Goal: Task Accomplishment & Management: Complete application form

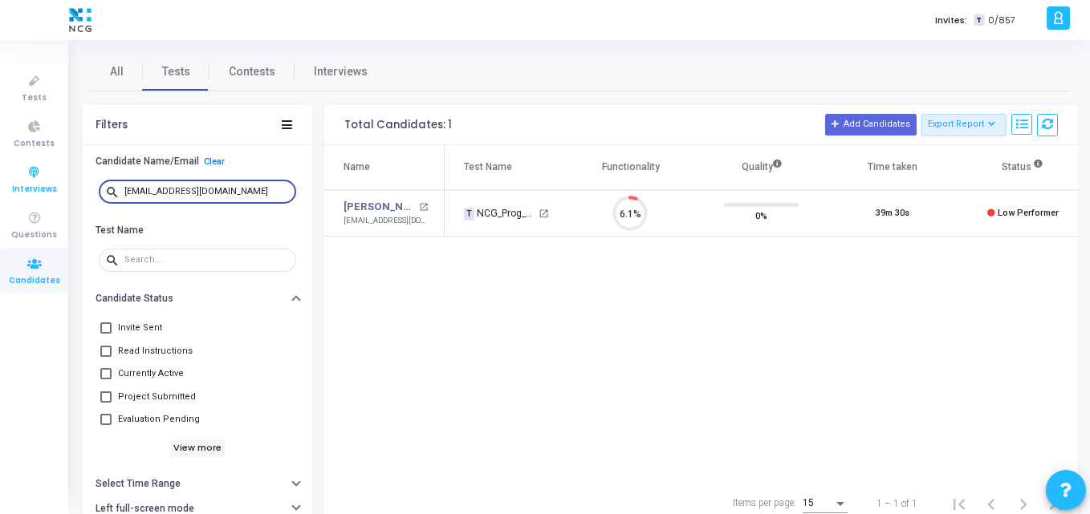
click at [39, 195] on div "Tests Contests Interviews Questions Candidates Invites: T 0/857 K Kajal Setting…" at bounding box center [545, 257] width 1090 height 514
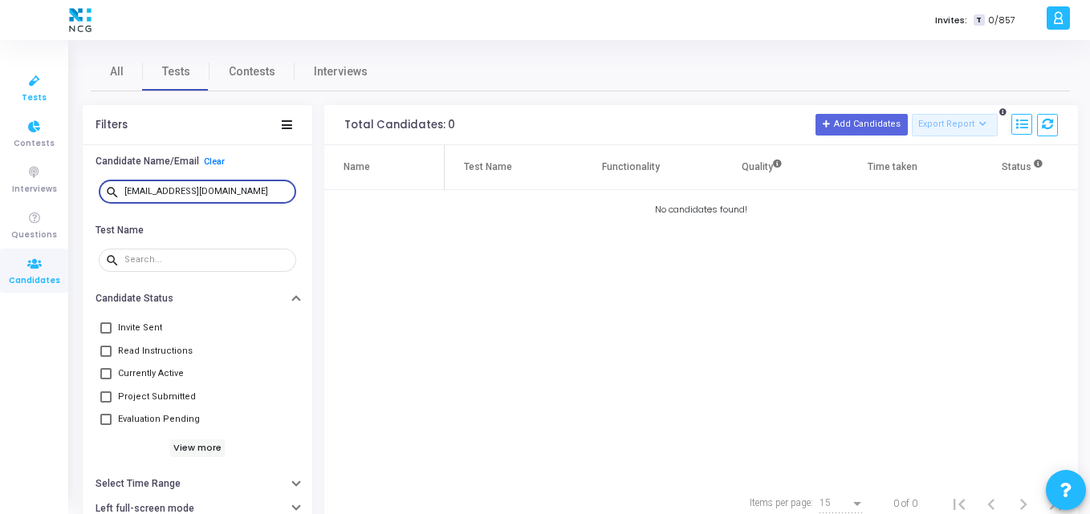
type input "[EMAIL_ADDRESS][DOMAIN_NAME]"
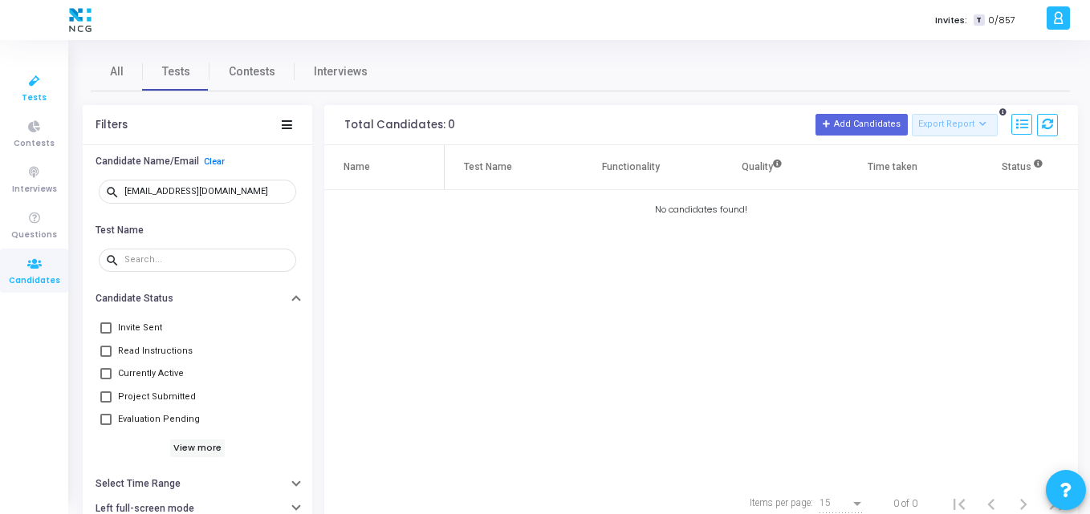
click at [40, 98] on span "Tests" at bounding box center [34, 98] width 25 height 14
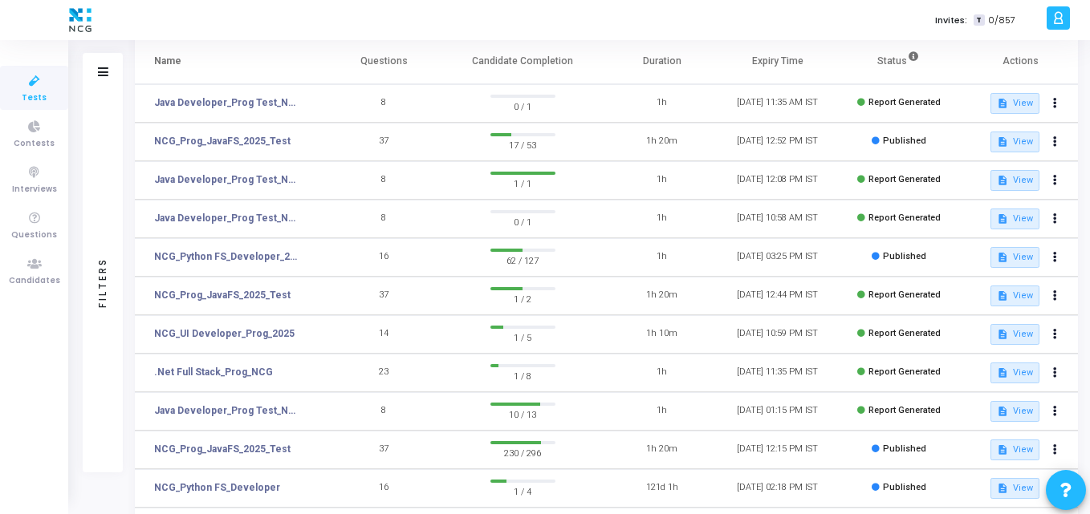
scroll to position [112, 0]
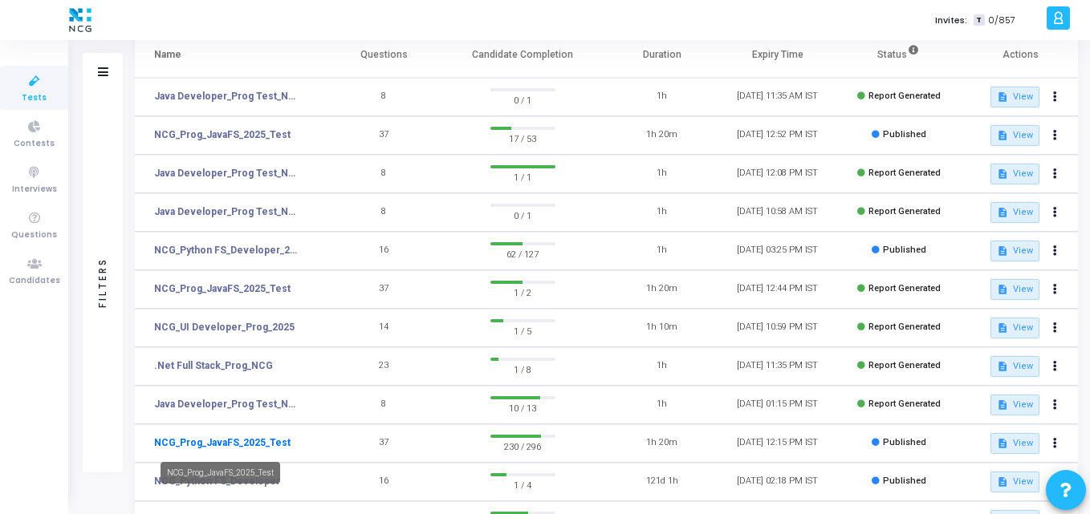
click at [255, 443] on link "NCG_Prog_JavaFS_2025_Test" at bounding box center [222, 443] width 136 height 14
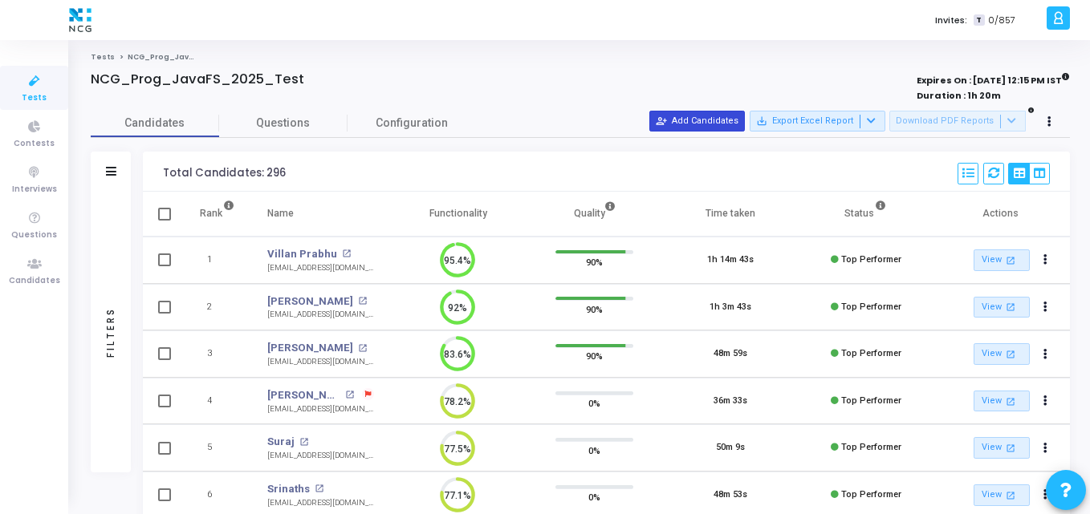
click at [722, 116] on button "person_add_alt Add Candidates" at bounding box center [696, 121] width 95 height 21
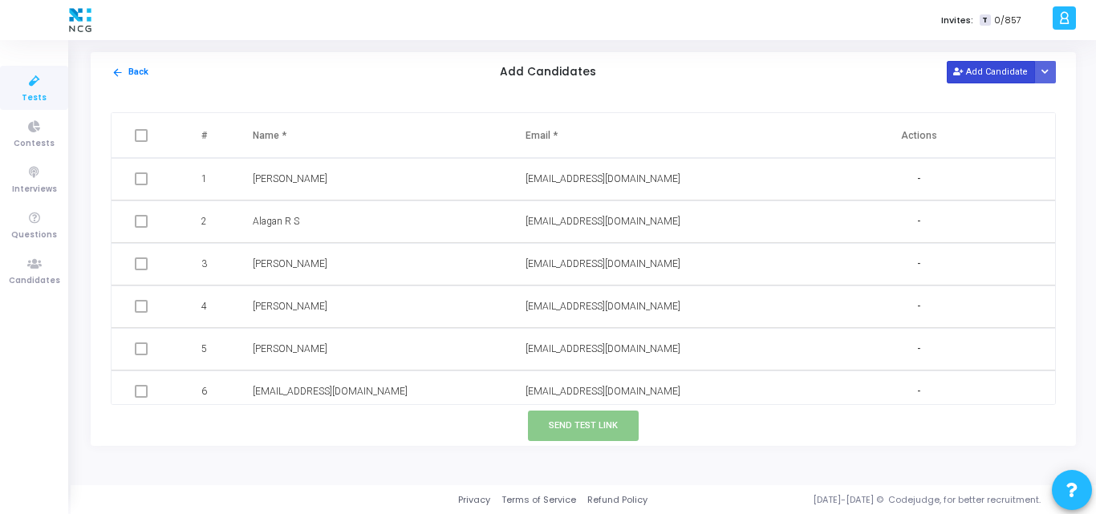
click at [983, 81] on button "Add Candidate" at bounding box center [991, 72] width 88 height 22
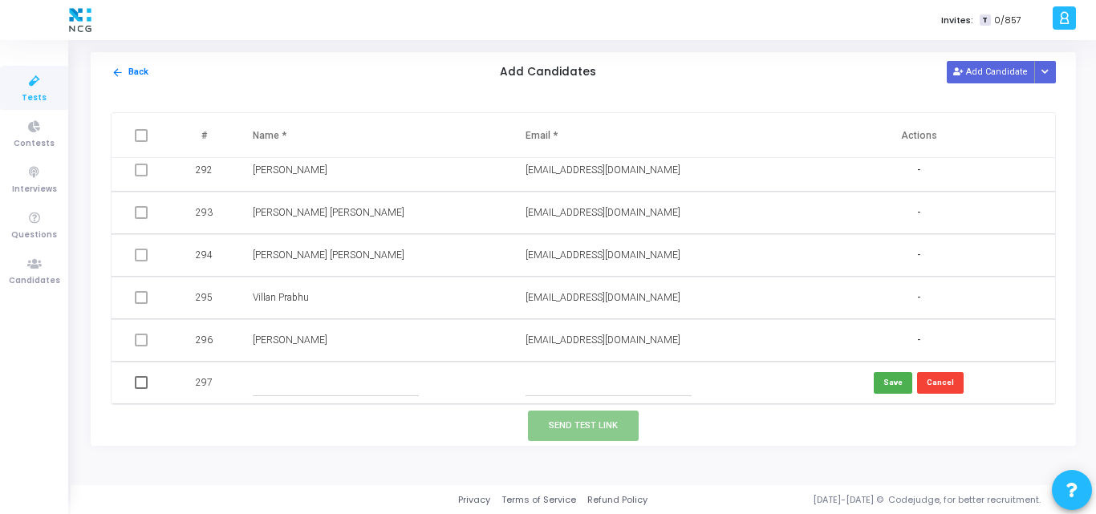
click at [548, 391] on input "text" at bounding box center [609, 383] width 166 height 26
paste input "[EMAIL_ADDRESS][DOMAIN_NAME]"
type input "[EMAIL_ADDRESS][DOMAIN_NAME]"
click at [299, 390] on input "text" at bounding box center [336, 383] width 166 height 26
paste input "[PERSON_NAME]"
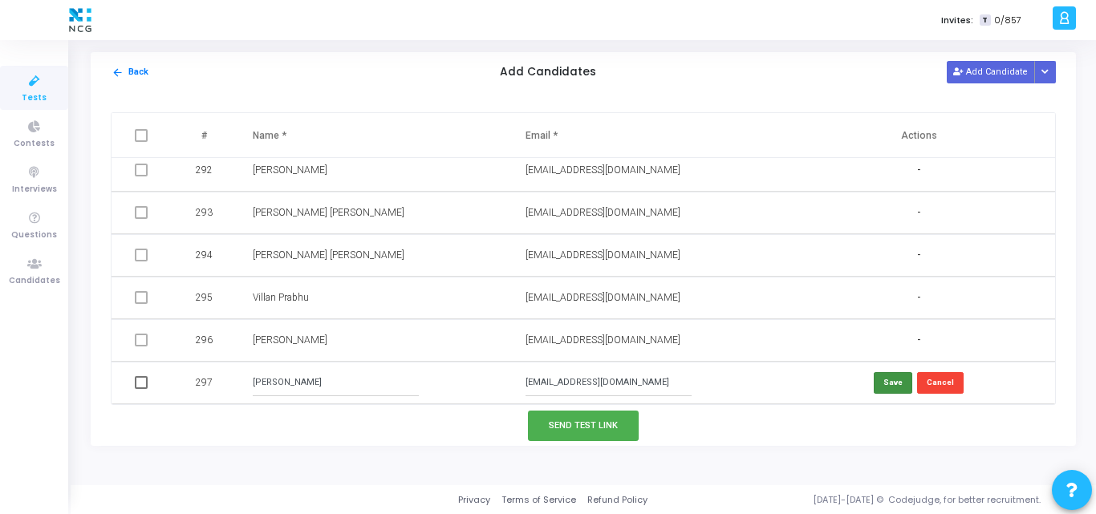
type input "[PERSON_NAME]"
click at [879, 383] on button "Save" at bounding box center [893, 383] width 39 height 22
click at [144, 382] on span at bounding box center [141, 382] width 13 height 13
click at [141, 389] on input "checkbox" at bounding box center [140, 389] width 1 height 1
checkbox input "true"
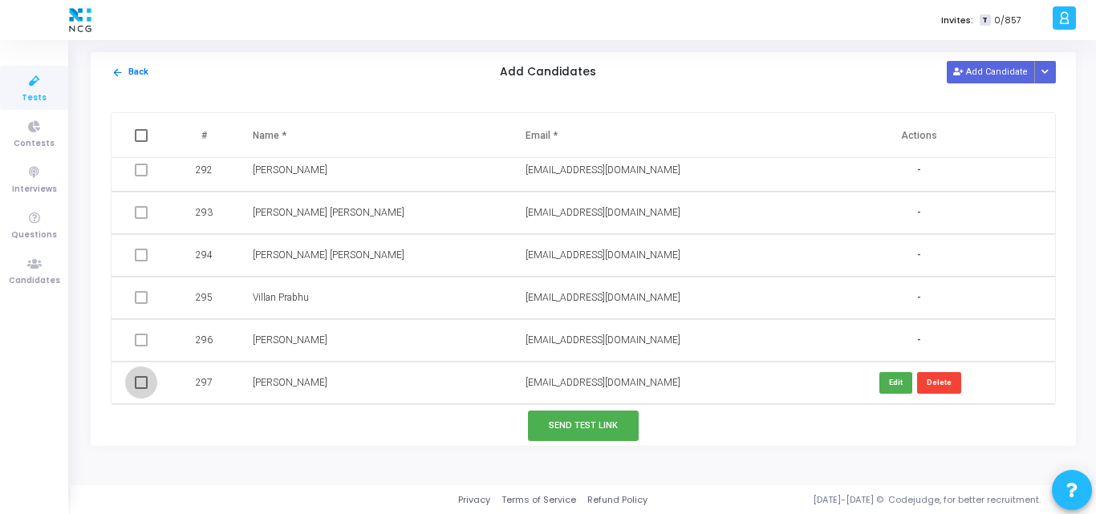
checkbox input "true"
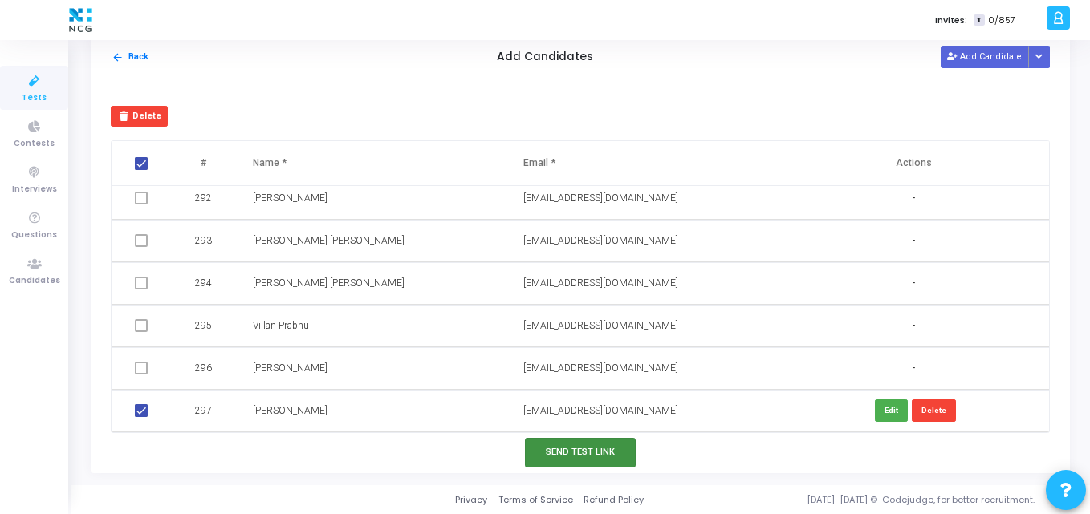
click at [561, 454] on button "Send Test Link" at bounding box center [580, 453] width 111 height 30
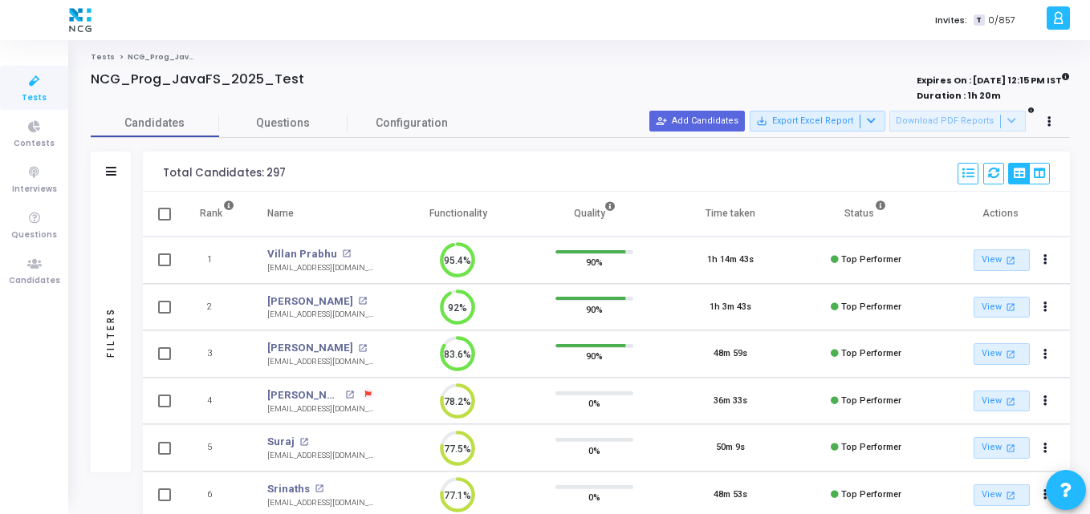
click at [35, 95] on span "Tests" at bounding box center [34, 98] width 25 height 14
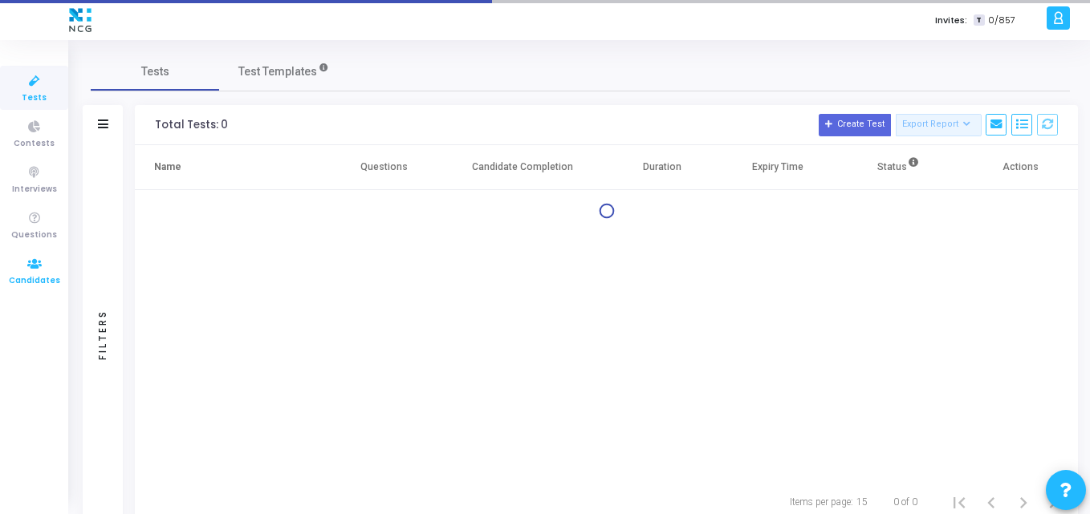
click at [30, 262] on icon at bounding box center [35, 264] width 34 height 20
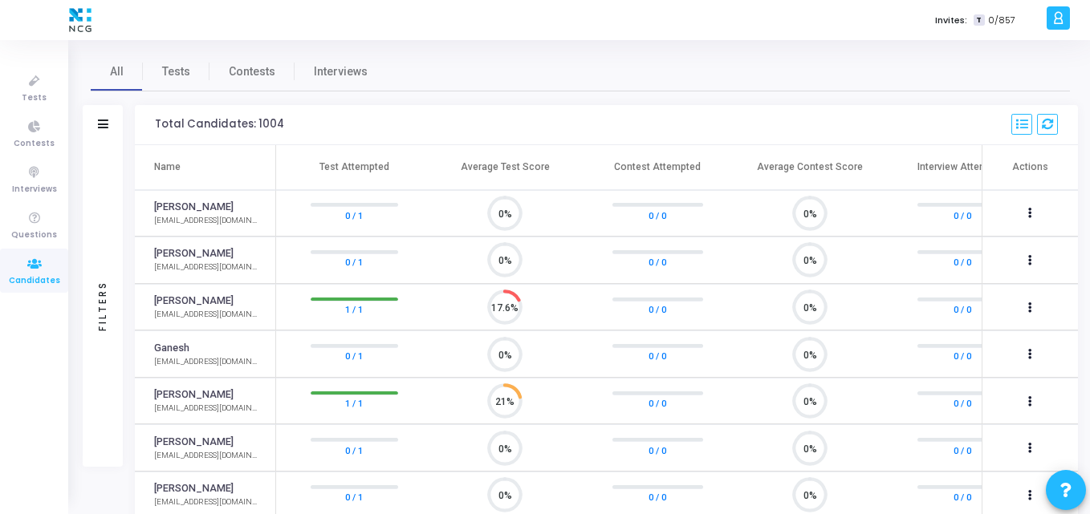
click at [108, 120] on div "Filters" at bounding box center [103, 125] width 40 height 40
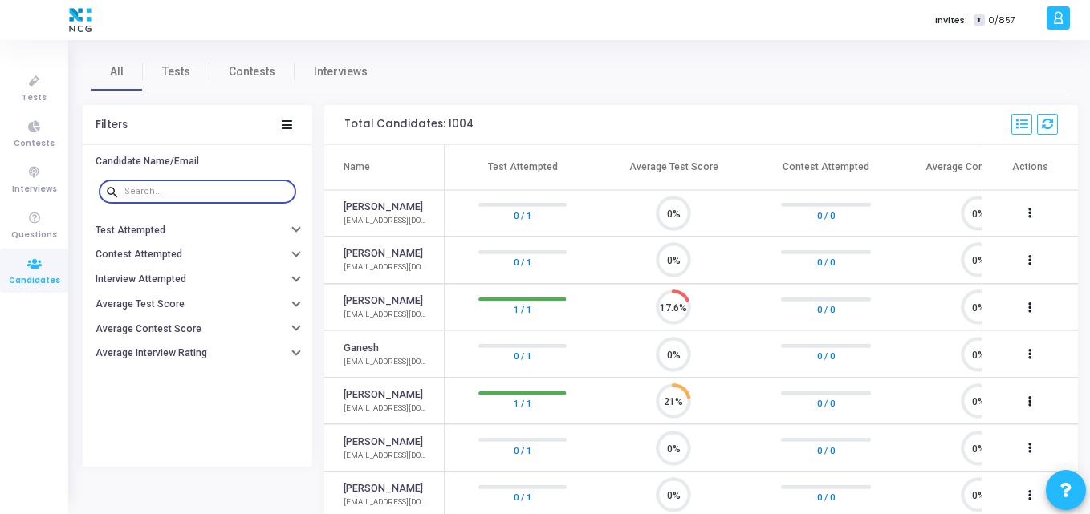
click at [197, 191] on input "text" at bounding box center [206, 192] width 165 height 10
paste input "[EMAIL_ADDRESS][DOMAIN_NAME]"
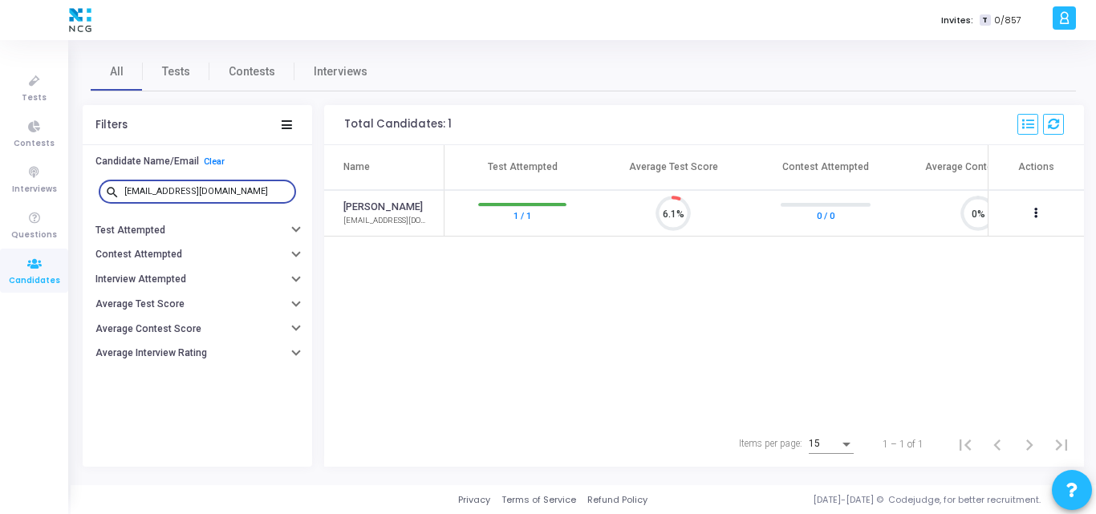
type input "[EMAIL_ADDRESS][DOMAIN_NAME]"
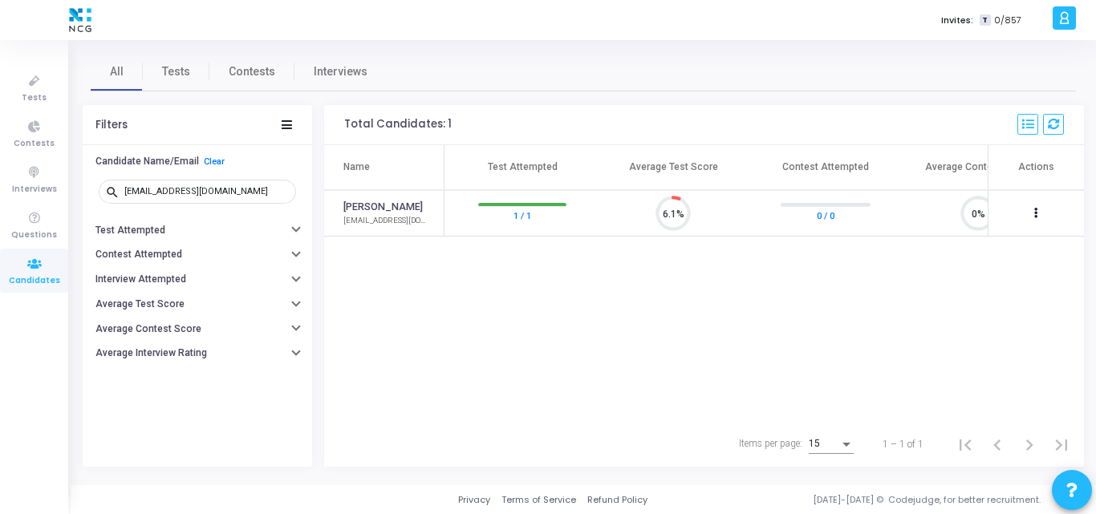
click at [530, 299] on div "Name Test Attempted Average Test Score Contest Attempted Average Contest Score …" at bounding box center [704, 283] width 760 height 277
click at [26, 96] on span "Tests" at bounding box center [34, 98] width 25 height 14
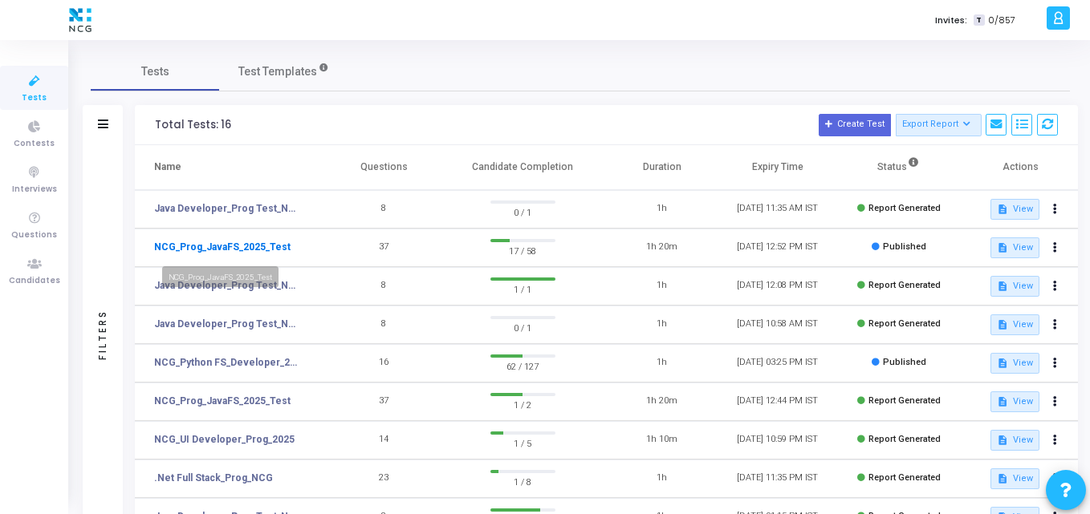
click at [239, 248] on link "NCG_Prog_JavaFS_2025_Test" at bounding box center [222, 247] width 136 height 14
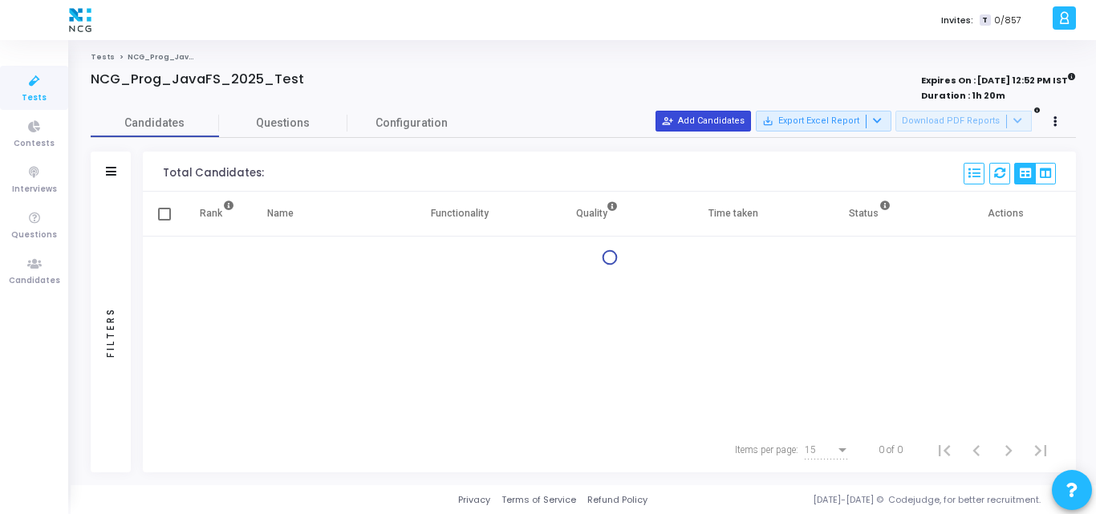
click at [704, 128] on button "person_add_alt Add Candidates" at bounding box center [703, 121] width 95 height 21
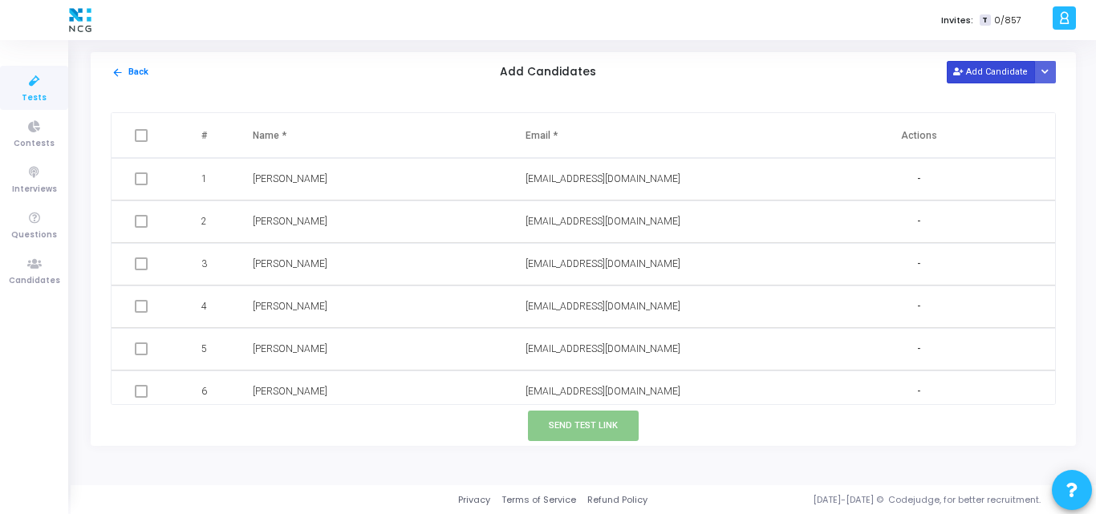
click at [1011, 73] on button "Add Candidate" at bounding box center [991, 72] width 88 height 22
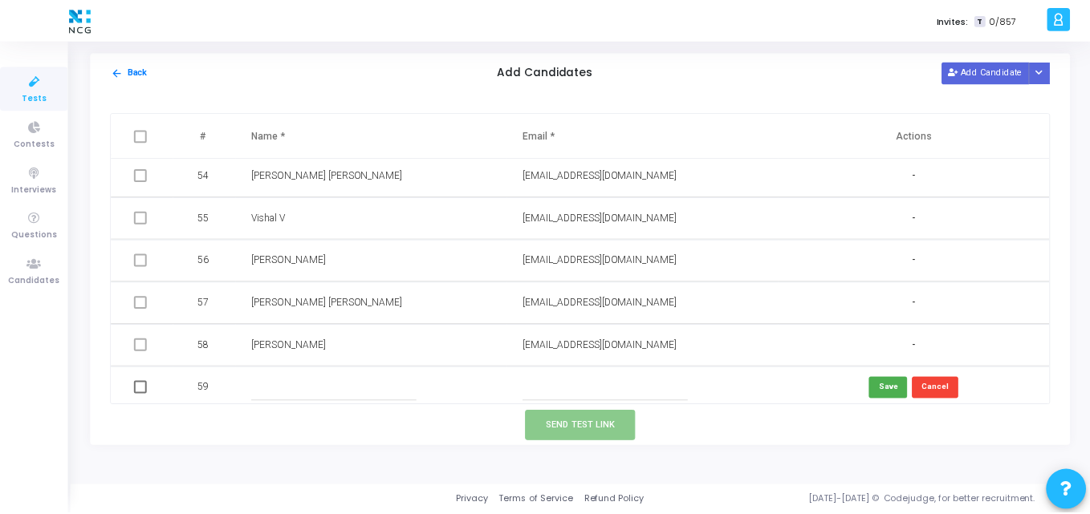
scroll to position [2263, 0]
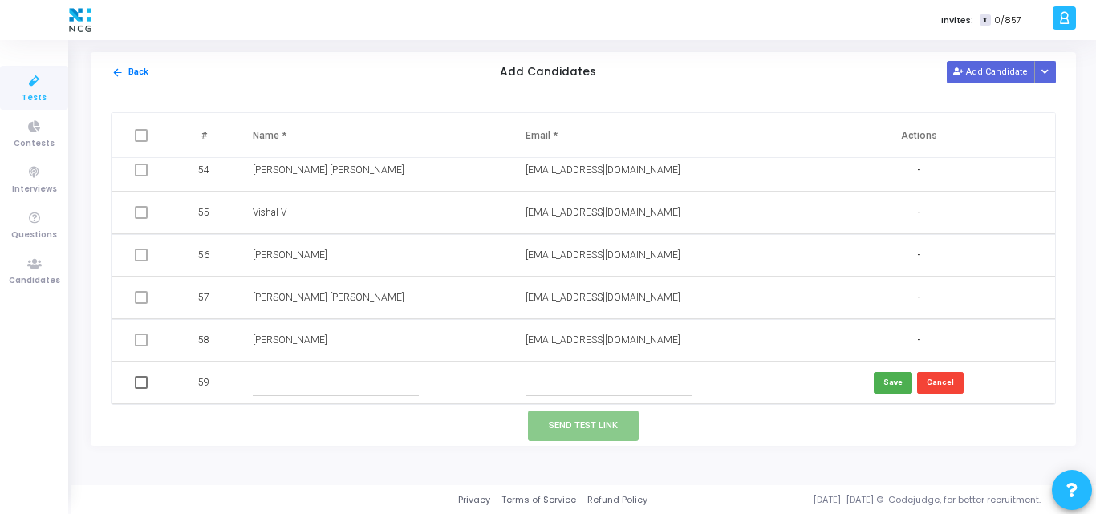
click at [553, 381] on input "text" at bounding box center [609, 383] width 166 height 26
paste input "[EMAIL_ADDRESS][DOMAIN_NAME]"
type input "[EMAIL_ADDRESS][DOMAIN_NAME]"
click at [295, 384] on input "text" at bounding box center [336, 383] width 166 height 26
paste input "Keni"
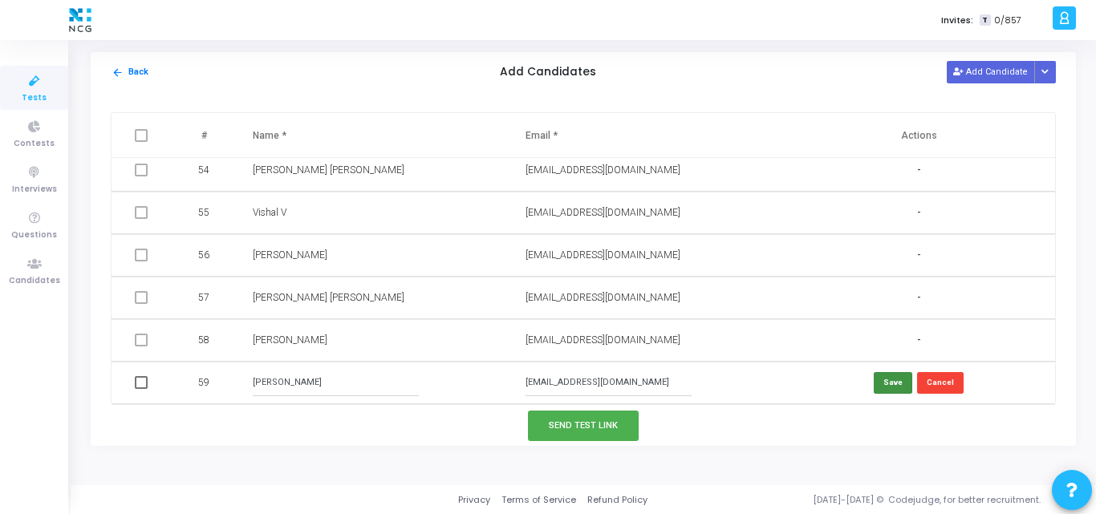
type input "[PERSON_NAME]"
click at [887, 379] on button "Save" at bounding box center [893, 383] width 39 height 22
click at [141, 385] on span at bounding box center [141, 384] width 13 height 13
click at [141, 391] on input "checkbox" at bounding box center [140, 391] width 1 height 1
checkbox input "true"
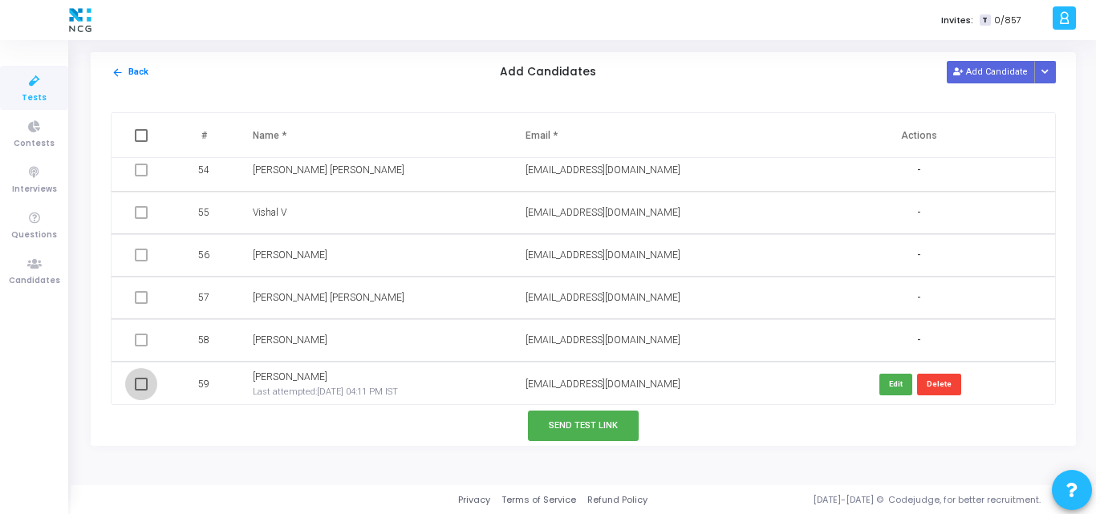
checkbox input "true"
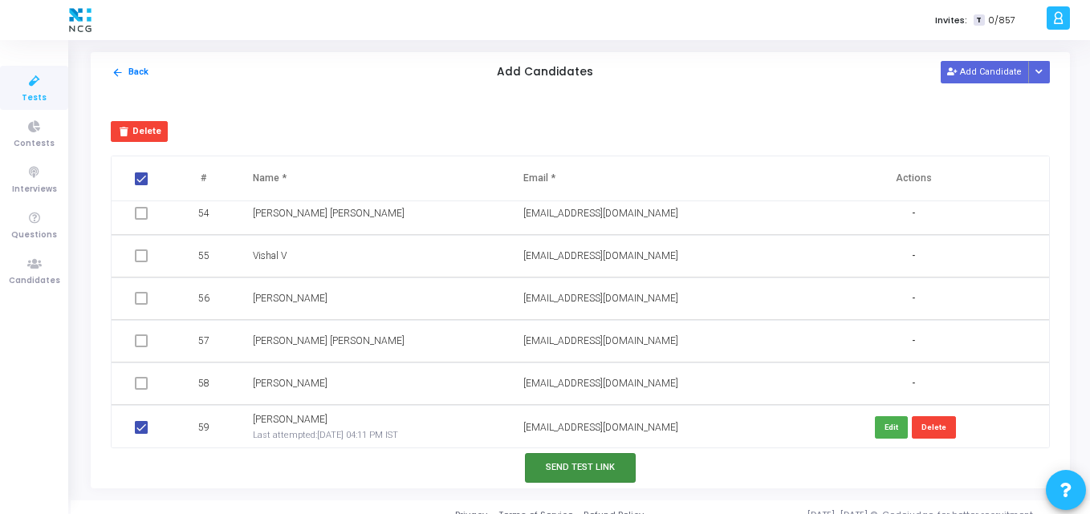
click at [542, 465] on button "Send Test Link" at bounding box center [580, 468] width 111 height 30
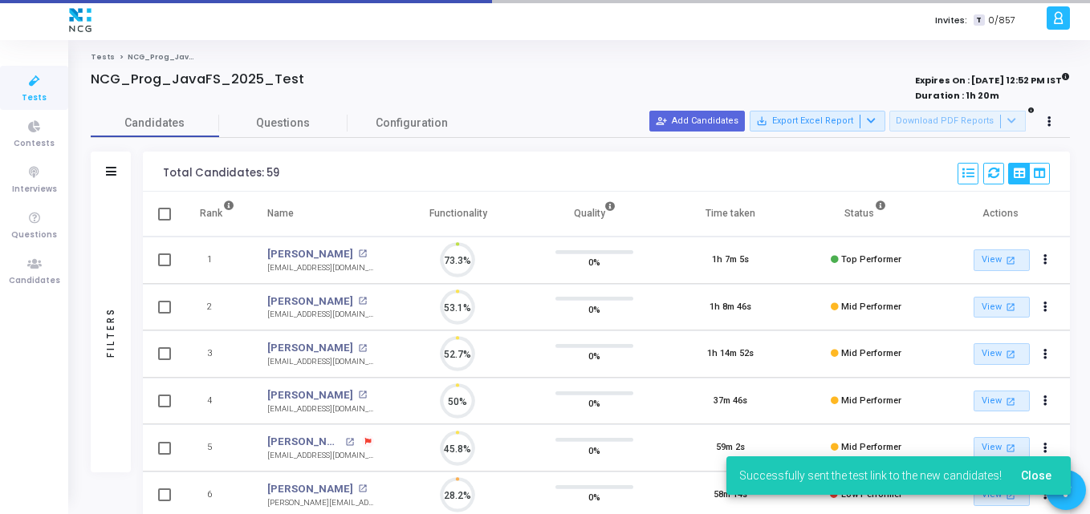
scroll to position [7, 7]
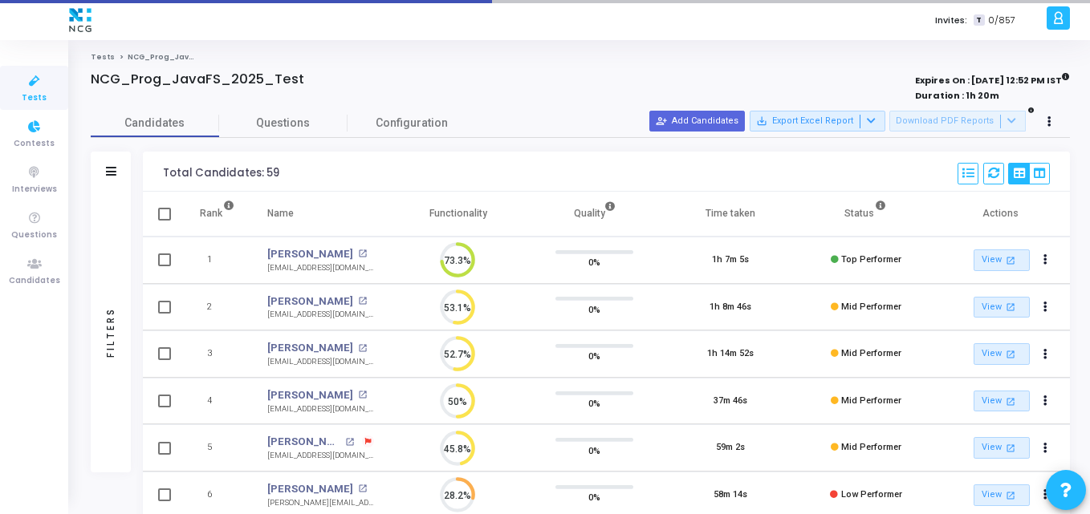
click at [40, 98] on span "Tests" at bounding box center [34, 98] width 25 height 14
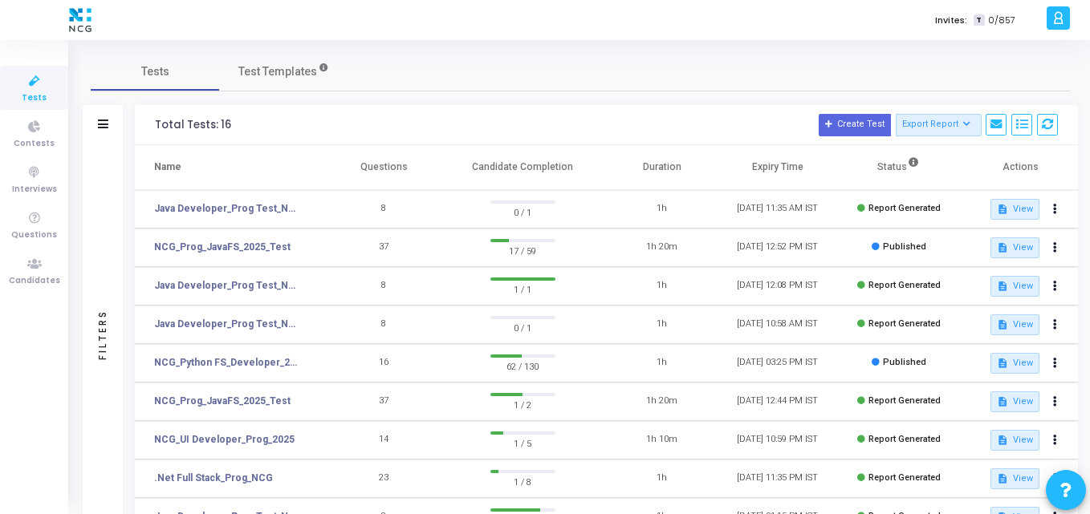
scroll to position [170, 0]
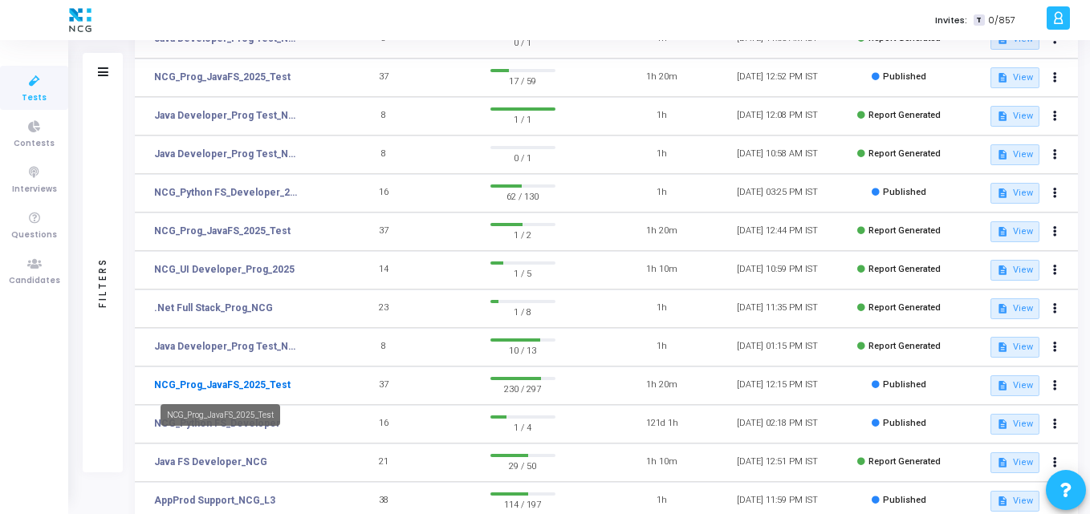
click at [234, 382] on link "NCG_Prog_JavaFS_2025_Test" at bounding box center [222, 385] width 136 height 14
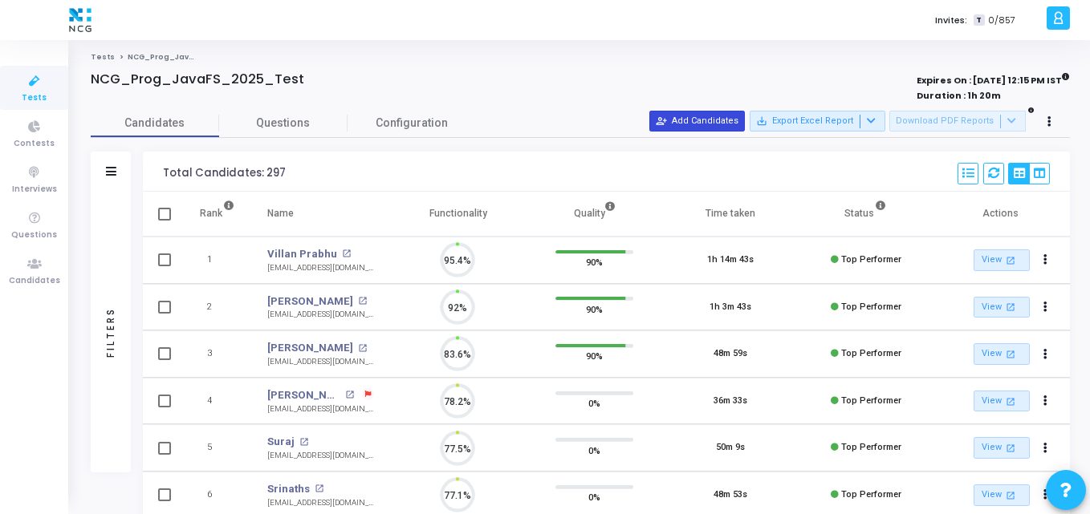
click at [713, 125] on button "person_add_alt Add Candidates" at bounding box center [696, 121] width 95 height 21
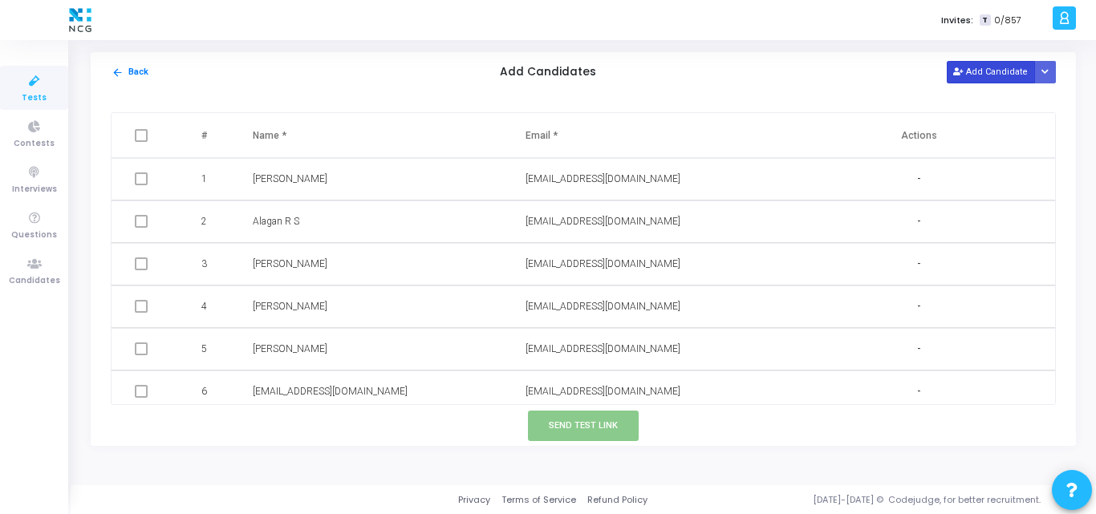
click at [973, 79] on button "Add Candidate" at bounding box center [991, 72] width 88 height 22
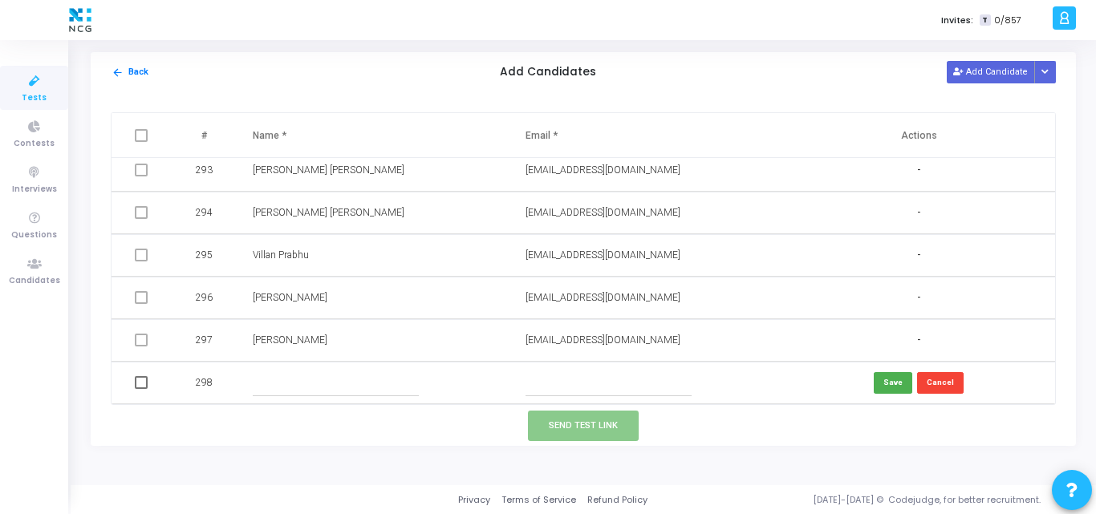
click at [576, 384] on input "text" at bounding box center [609, 383] width 166 height 26
paste input "[EMAIL_ADDRESS][DOMAIN_NAME]"
type input "[EMAIL_ADDRESS][DOMAIN_NAME]"
click at [328, 374] on input "text" at bounding box center [336, 383] width 166 height 26
click at [328, 374] on input "[PERSON_NAME]" at bounding box center [336, 383] width 166 height 26
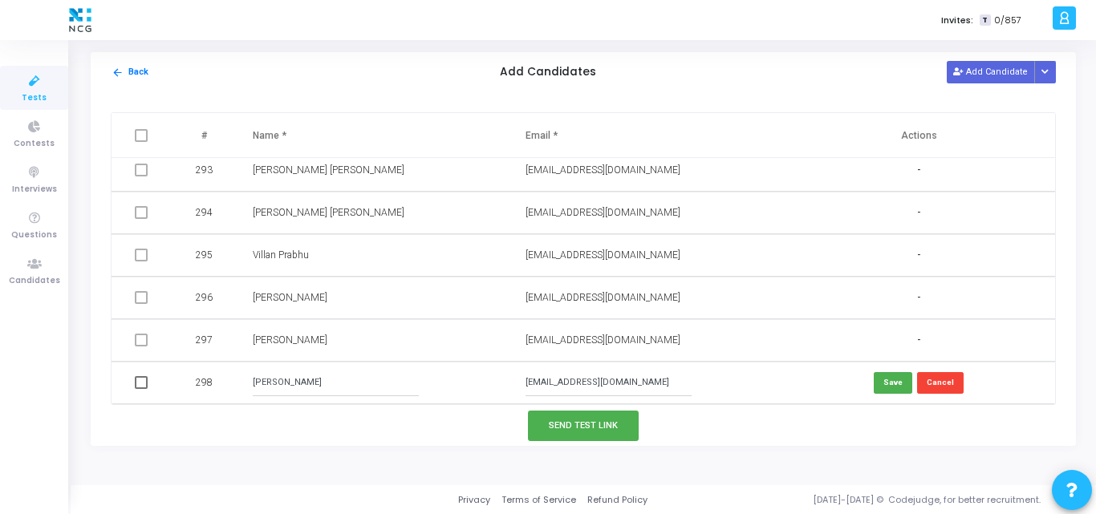
click at [328, 374] on input "[PERSON_NAME]" at bounding box center [336, 383] width 166 height 26
type input "[PERSON_NAME]"
click at [884, 378] on button "Save" at bounding box center [893, 383] width 39 height 22
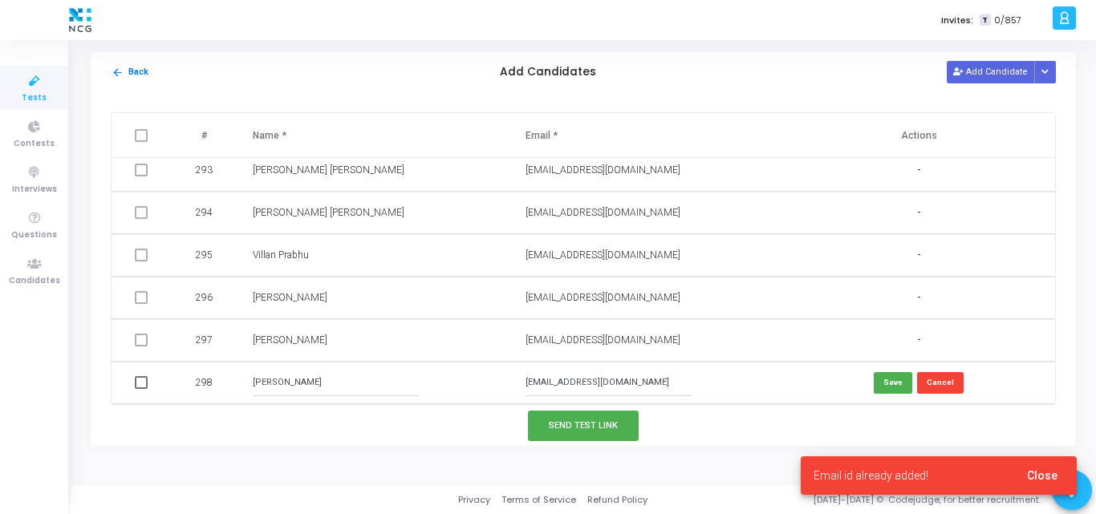
drag, startPoint x: 649, startPoint y: 378, endPoint x: 464, endPoint y: 392, distance: 185.9
click at [464, 392] on tr "298 [PERSON_NAME] [EMAIL_ADDRESS][DOMAIN_NAME] Save Cancel" at bounding box center [584, 383] width 944 height 43
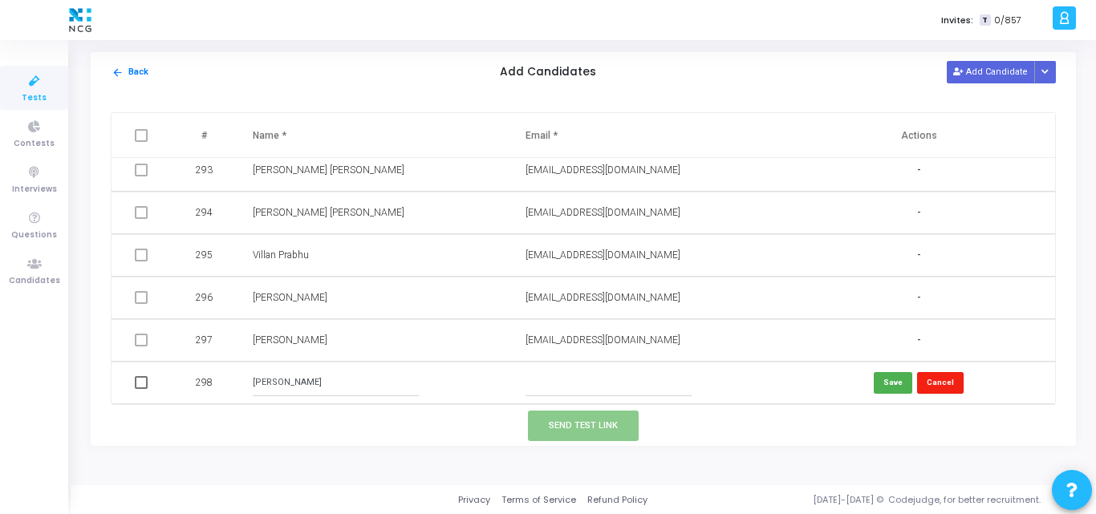
click at [940, 384] on button "Cancel" at bounding box center [940, 383] width 47 height 22
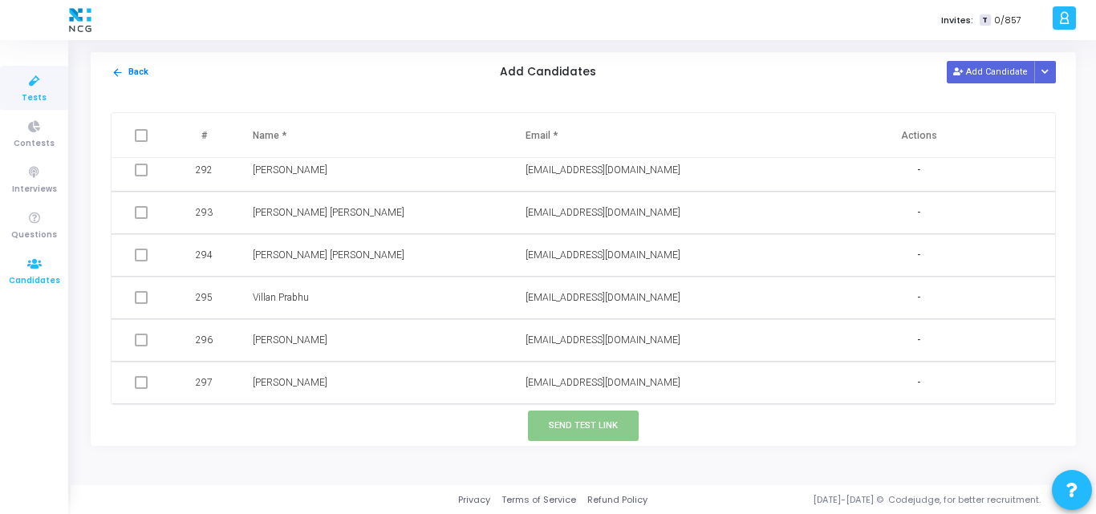
click at [30, 273] on icon at bounding box center [35, 264] width 34 height 20
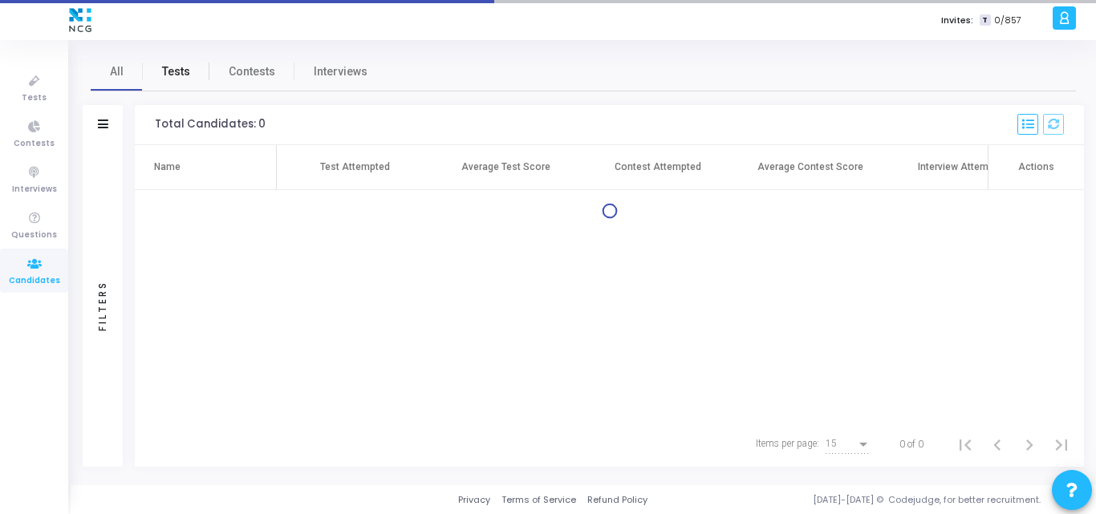
click at [166, 71] on span "Tests" at bounding box center [176, 71] width 28 height 17
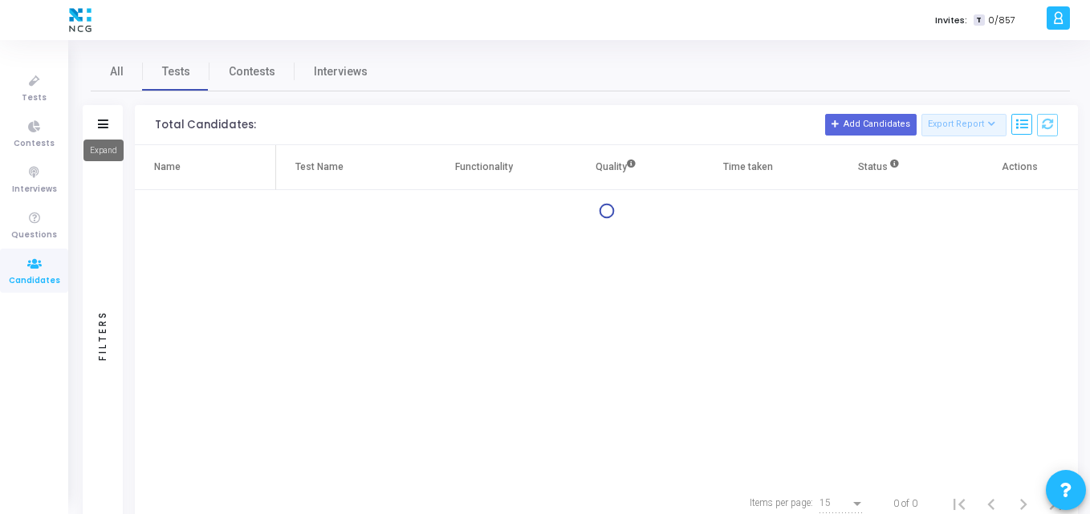
click at [104, 120] on icon at bounding box center [103, 124] width 10 height 9
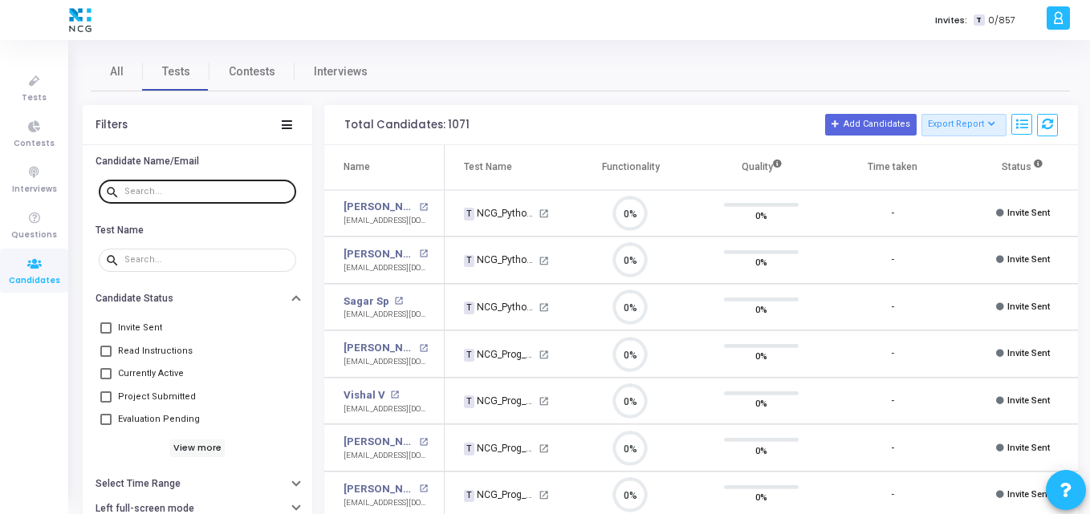
click at [198, 198] on div at bounding box center [206, 191] width 165 height 26
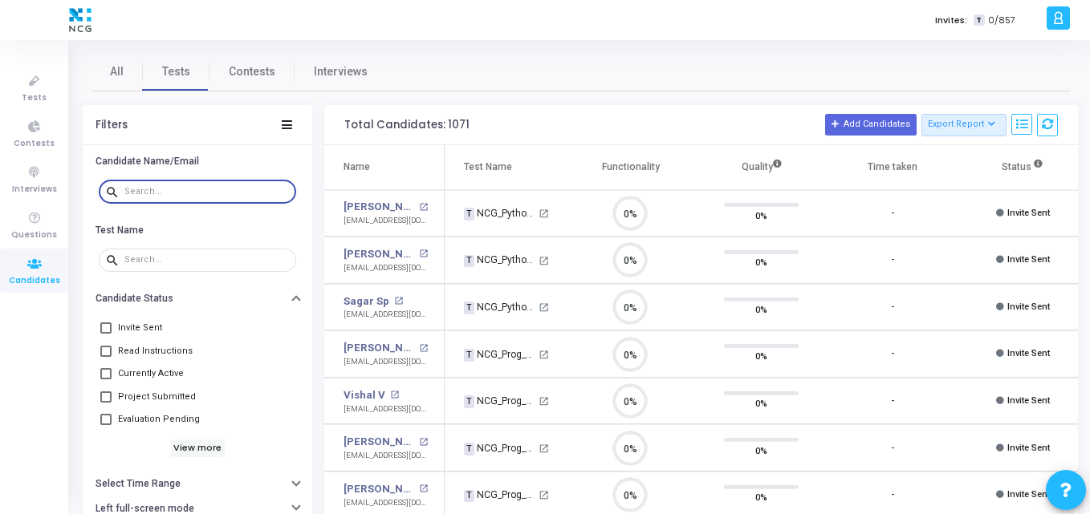
paste input "[EMAIL_ADDRESS][DOMAIN_NAME]"
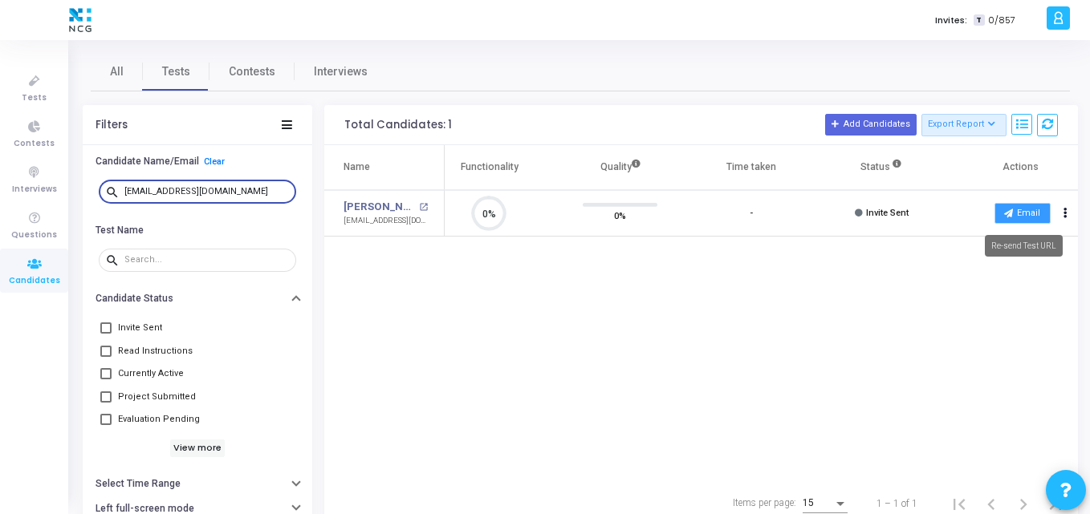
type input "[EMAIL_ADDRESS][DOMAIN_NAME]"
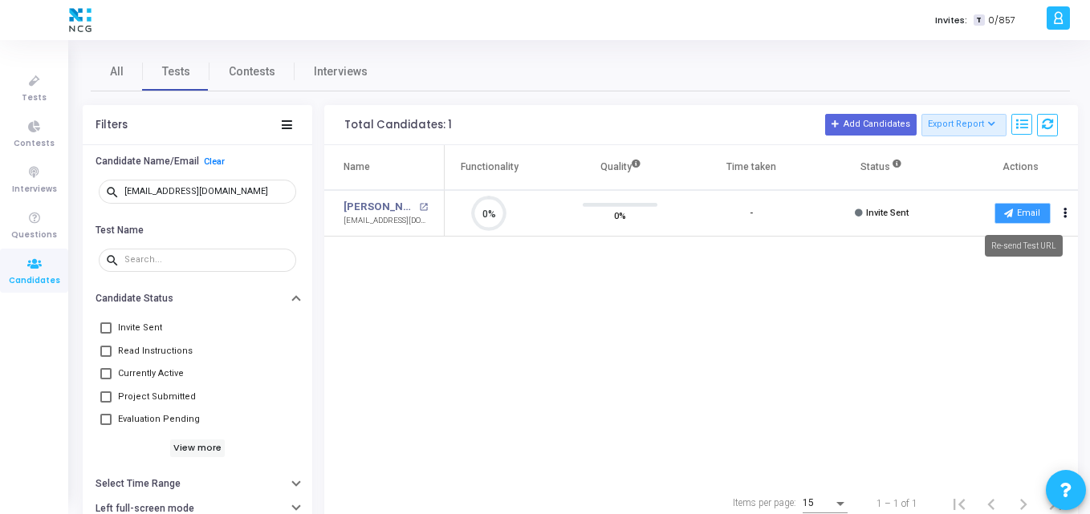
click at [1021, 219] on button "Email" at bounding box center [1022, 213] width 56 height 21
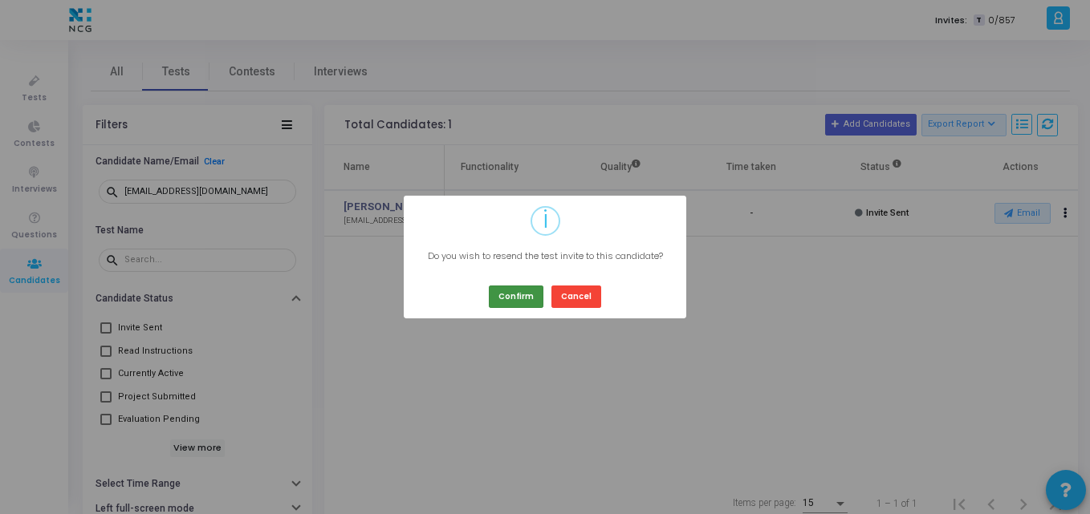
click at [535, 296] on button "Confirm" at bounding box center [516, 297] width 55 height 22
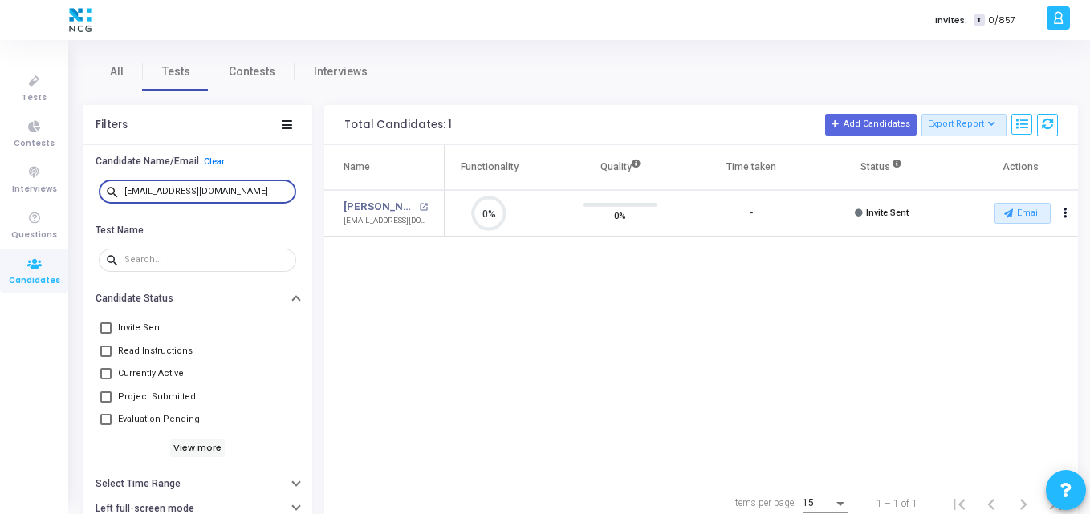
click at [256, 187] on input "[EMAIL_ADDRESS][DOMAIN_NAME]" at bounding box center [206, 192] width 165 height 10
drag, startPoint x: 240, startPoint y: 193, endPoint x: 35, endPoint y: 180, distance: 205.1
click at [35, 180] on div "Tests Contests Interviews Questions Candidates Invites: T 0/857 K Kajal Setting…" at bounding box center [545, 257] width 1090 height 514
paste input "avinaashkalavala"
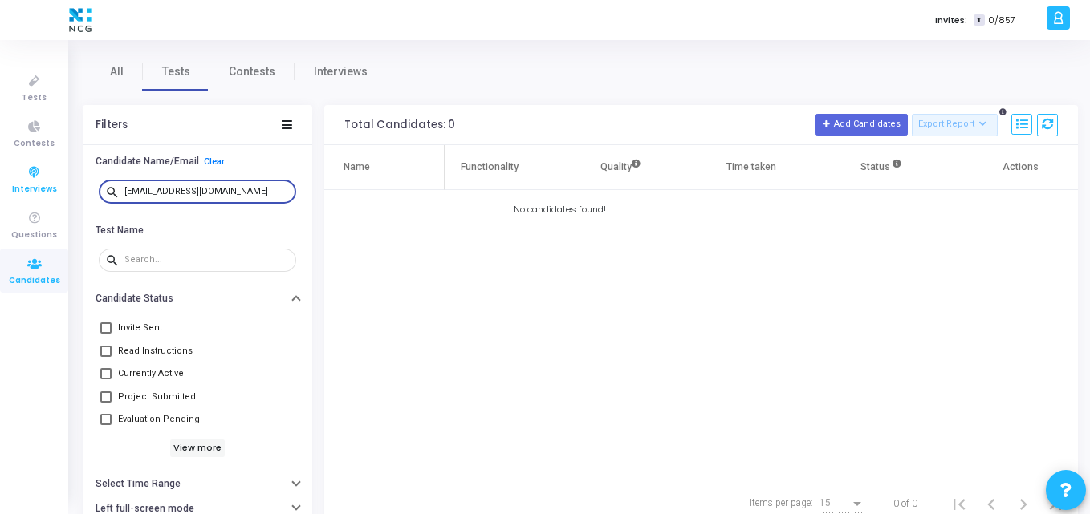
drag, startPoint x: 272, startPoint y: 195, endPoint x: 15, endPoint y: 162, distance: 258.9
click at [15, 162] on div "Tests Contests Interviews Questions Candidates Invites: T 0/857 K Kajal Setting…" at bounding box center [545, 257] width 1090 height 514
paste input "shravankumar1993"
type input "[EMAIL_ADDRESS][DOMAIN_NAME]"
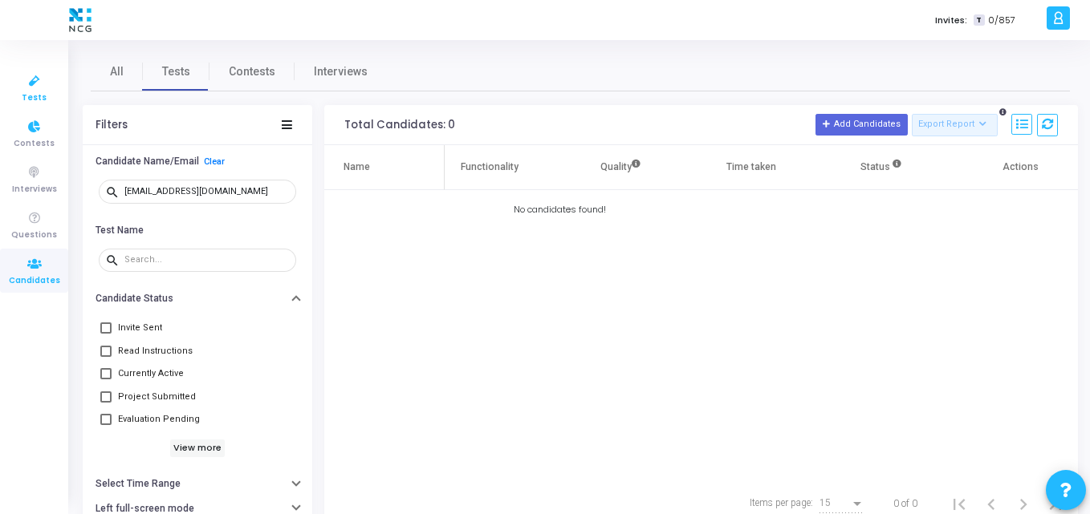
click at [34, 90] on icon at bounding box center [35, 81] width 34 height 20
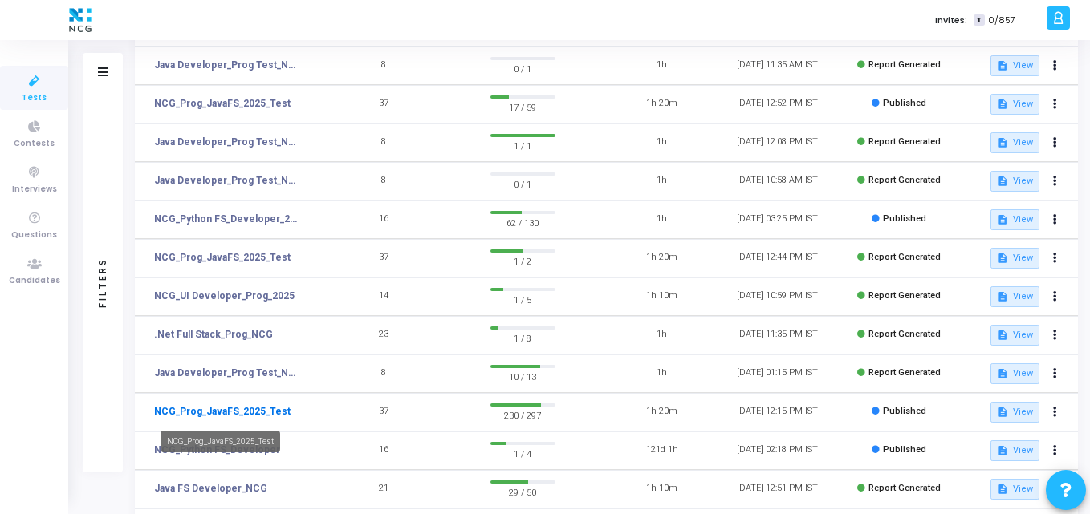
click at [261, 405] on link "NCG_Prog_JavaFS_2025_Test" at bounding box center [222, 411] width 136 height 14
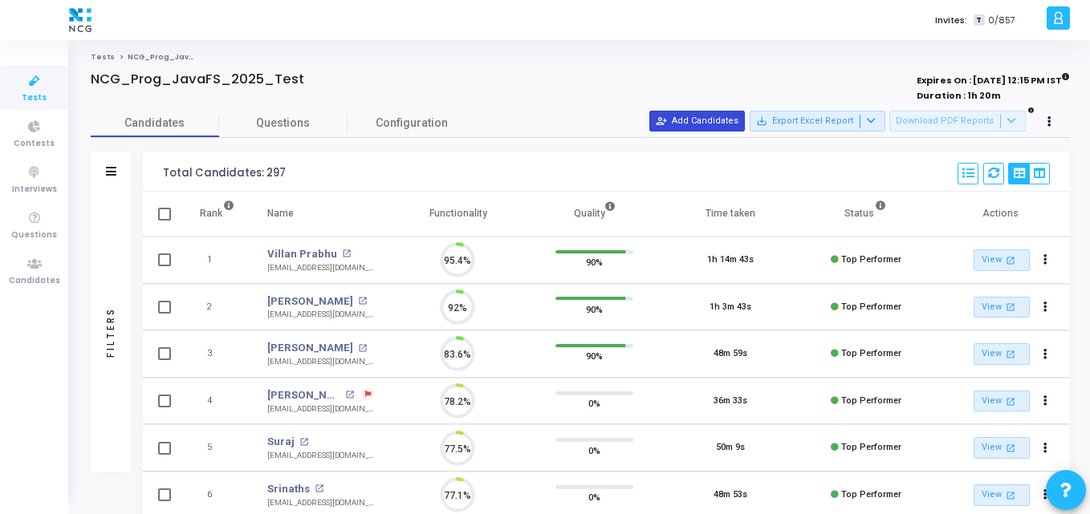
click at [705, 124] on button "person_add_alt Add Candidates" at bounding box center [696, 121] width 95 height 21
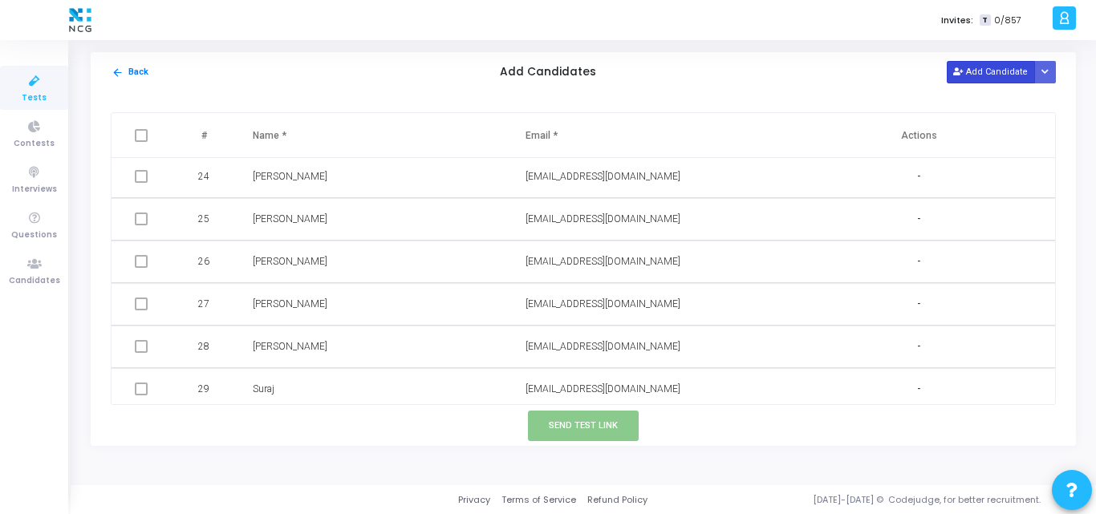
click at [972, 80] on button "Add Candidate" at bounding box center [991, 72] width 88 height 22
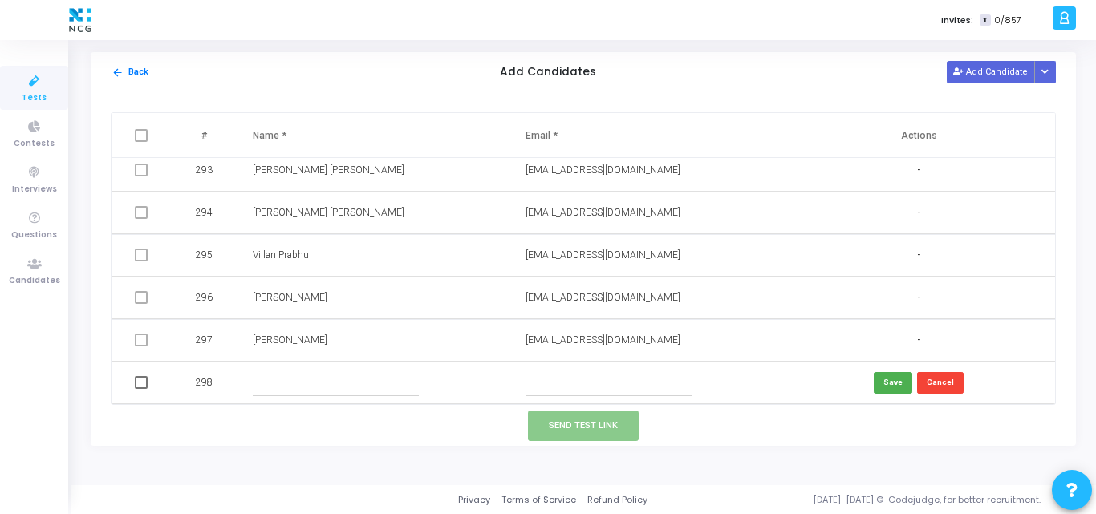
click at [553, 392] on input "text" at bounding box center [609, 383] width 166 height 26
paste input "[EMAIL_ADDRESS][DOMAIN_NAME]"
type input "[EMAIL_ADDRESS][DOMAIN_NAME]"
click at [333, 384] on input "text" at bounding box center [336, 383] width 166 height 26
paste input "[PERSON_NAME]"
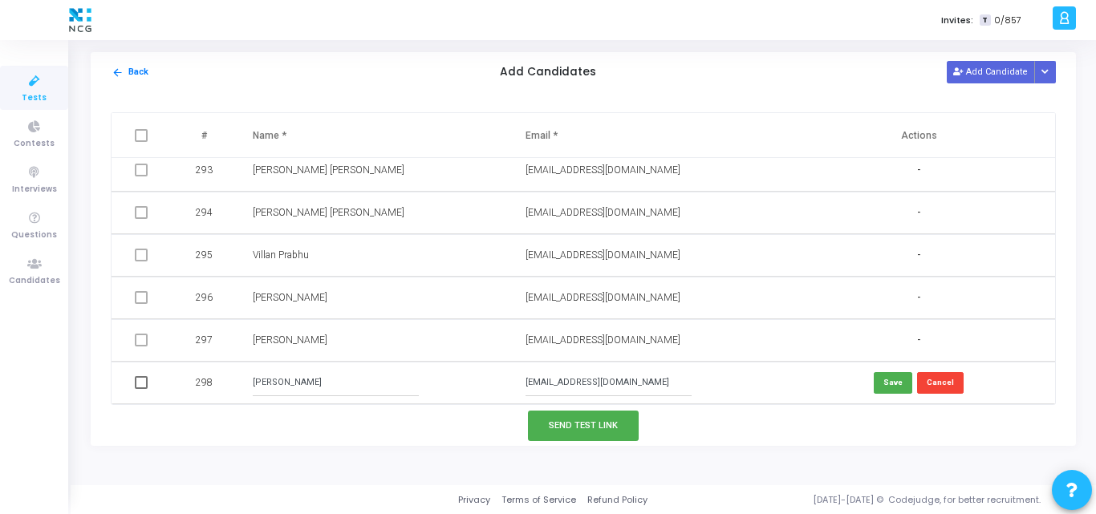
type input "[PERSON_NAME]"
click at [542, 376] on input "[EMAIL_ADDRESS][DOMAIN_NAME]" at bounding box center [609, 383] width 166 height 26
type input "[EMAIL_ADDRESS][DOMAIN_NAME]"
click at [295, 378] on input "[PERSON_NAME]" at bounding box center [336, 383] width 166 height 26
type input "[PERSON_NAME]"
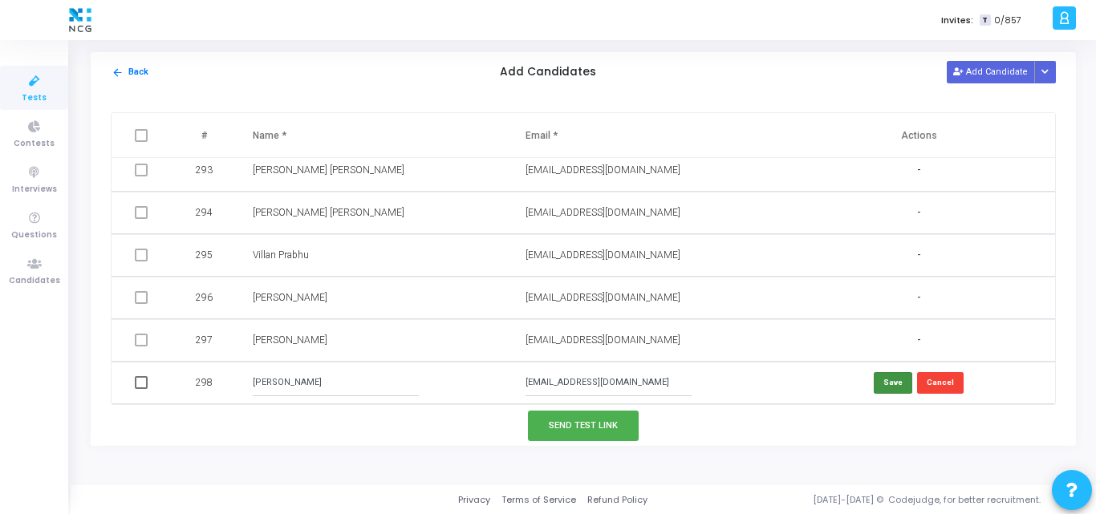
click at [883, 380] on button "Save" at bounding box center [893, 383] width 39 height 22
click at [979, 72] on button "Add Candidate" at bounding box center [991, 72] width 88 height 22
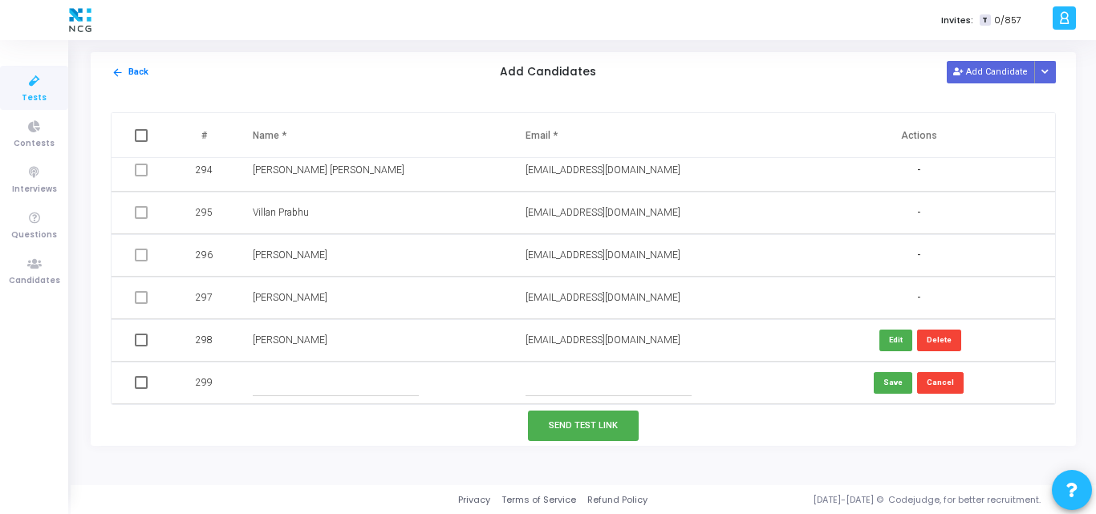
click at [563, 388] on input "text" at bounding box center [609, 383] width 166 height 26
paste input "[EMAIL_ADDRESS][DOMAIN_NAME]"
drag, startPoint x: 542, startPoint y: 385, endPoint x: 429, endPoint y: 383, distance: 113.2
click at [429, 383] on tr "299 [EMAIL_ADDRESS][DOMAIN_NAME] Save Cancel" at bounding box center [584, 383] width 944 height 43
type input "[EMAIL_ADDRESS][DOMAIN_NAME]"
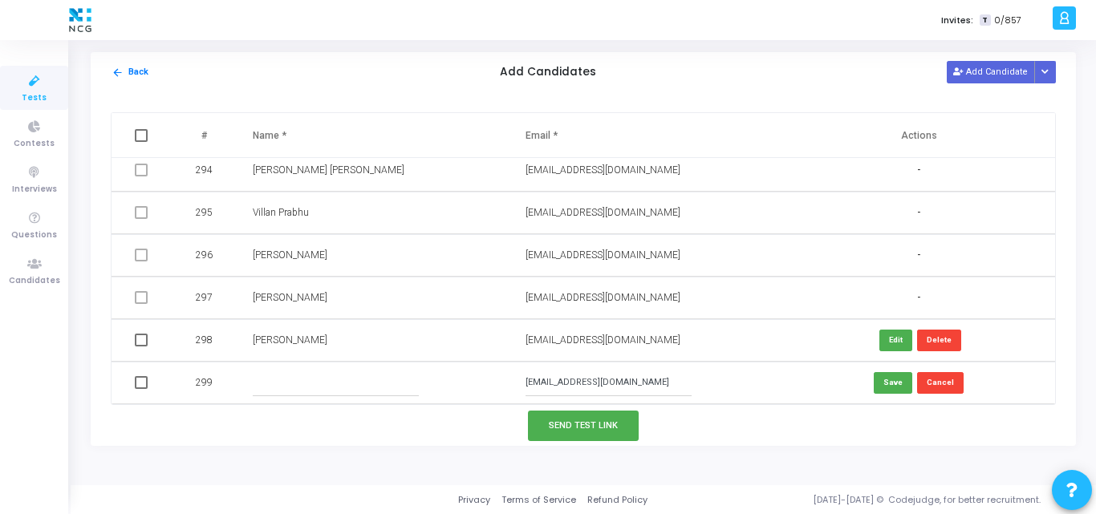
click at [311, 379] on input "text" at bounding box center [336, 383] width 166 height 26
paste input "[PERSON_NAME]"
type input "[PERSON_NAME]"
click at [895, 389] on button "Save" at bounding box center [893, 383] width 39 height 22
click at [139, 340] on span at bounding box center [141, 340] width 13 height 13
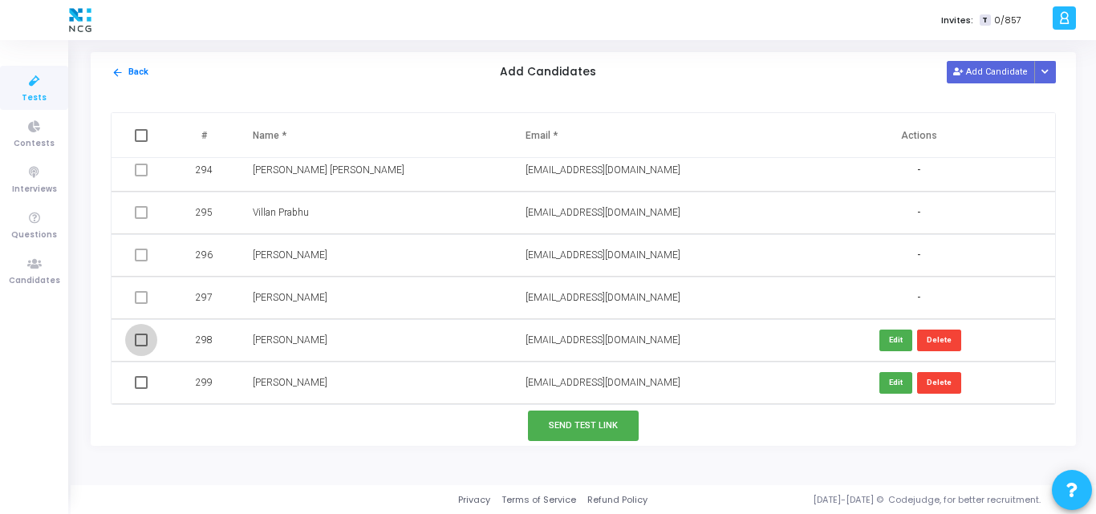
click at [140, 347] on input "checkbox" at bounding box center [140, 347] width 1 height 1
checkbox input "true"
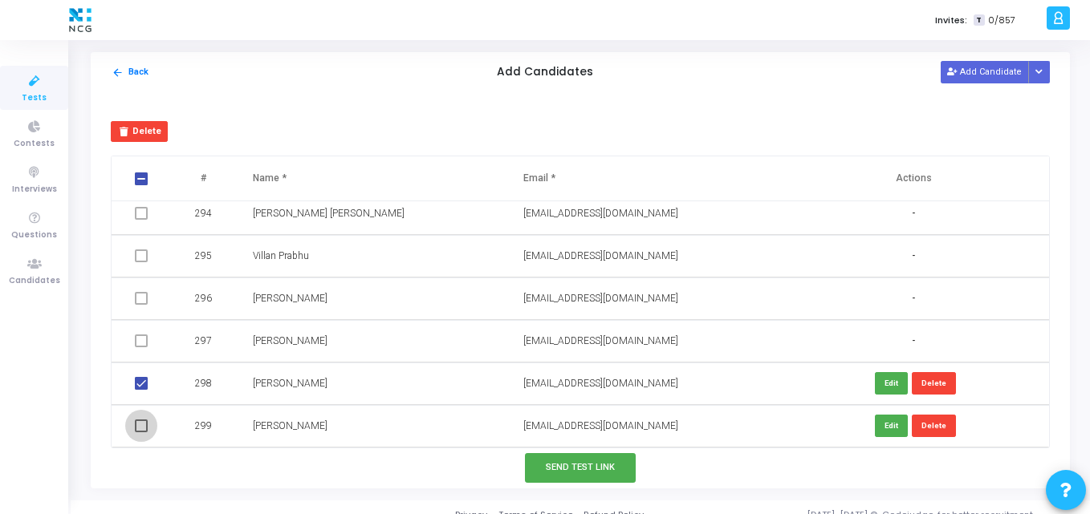
click at [140, 420] on span at bounding box center [141, 426] width 13 height 13
click at [140, 433] on input "checkbox" at bounding box center [140, 433] width 1 height 1
checkbox input "true"
click at [585, 474] on button "Send Test Link" at bounding box center [580, 468] width 111 height 30
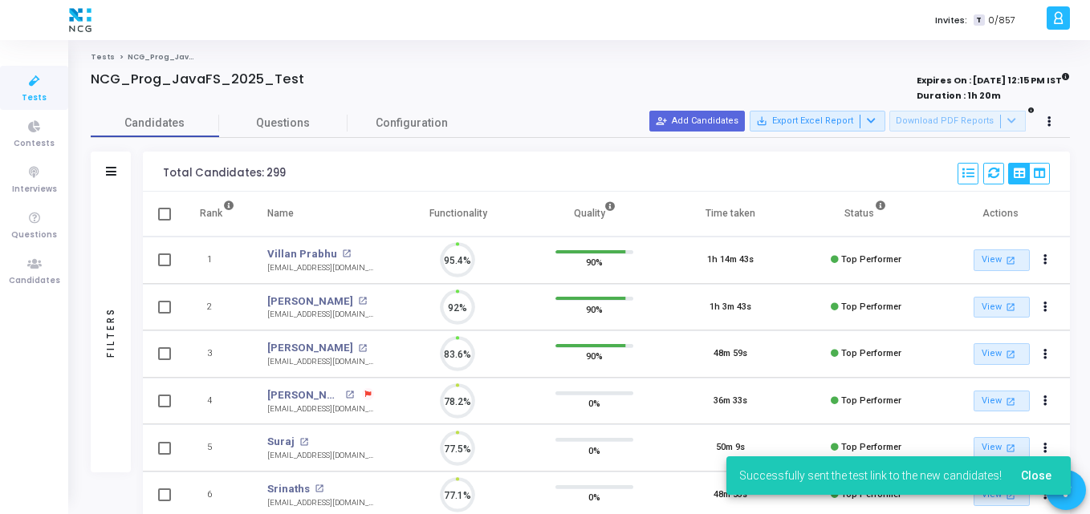
scroll to position [34, 41]
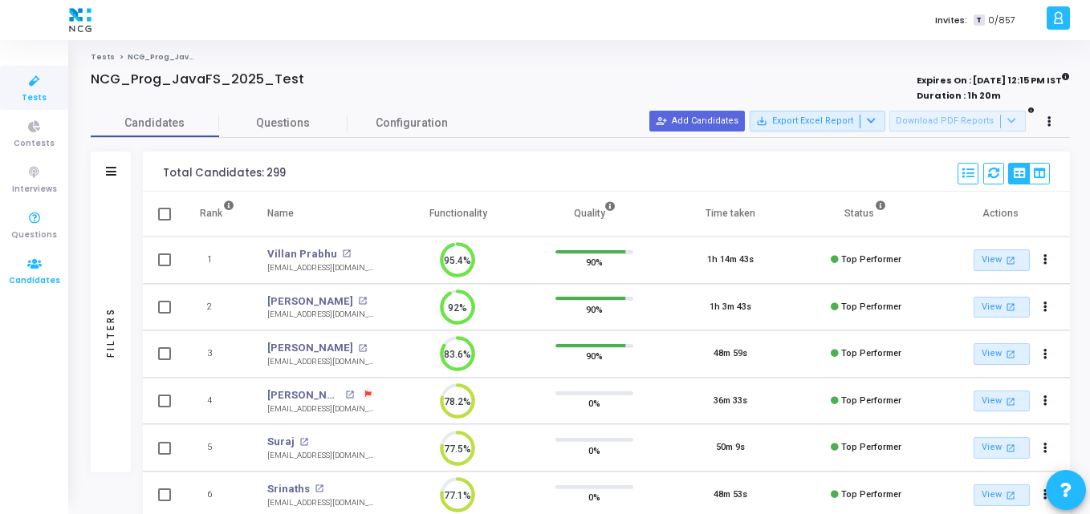
click at [2, 276] on link "Candidates" at bounding box center [34, 271] width 68 height 44
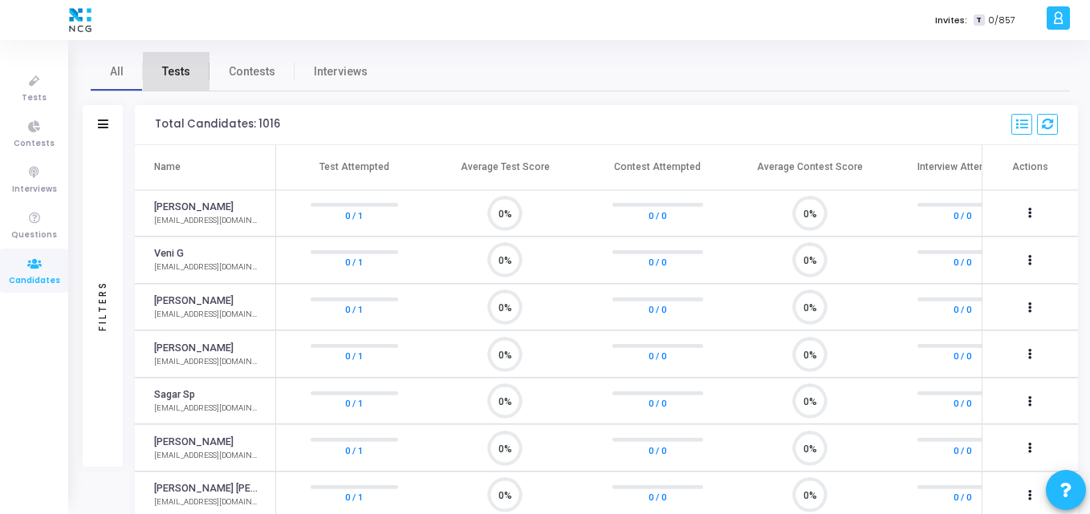
click at [177, 78] on span "Tests" at bounding box center [176, 71] width 28 height 17
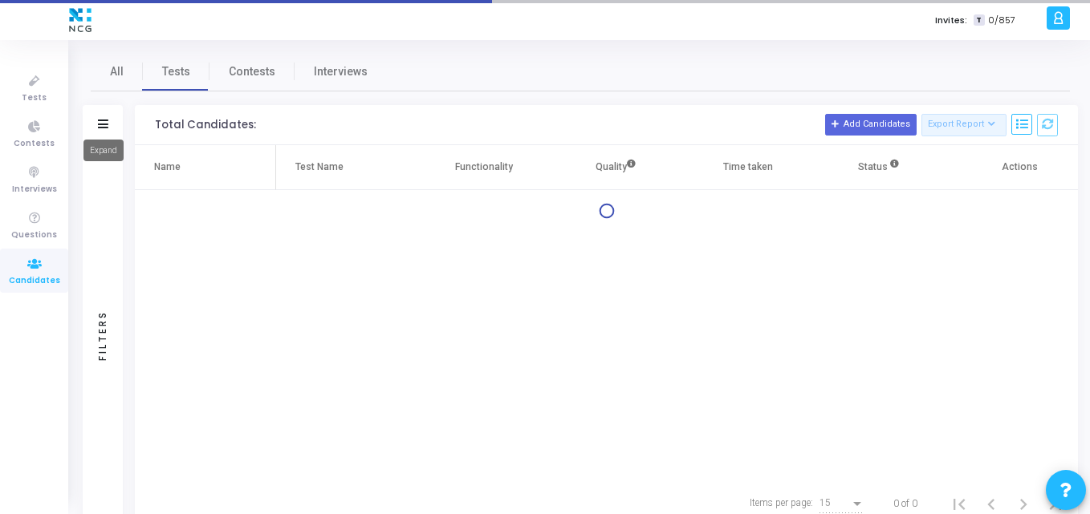
click at [101, 127] on icon at bounding box center [103, 124] width 10 height 9
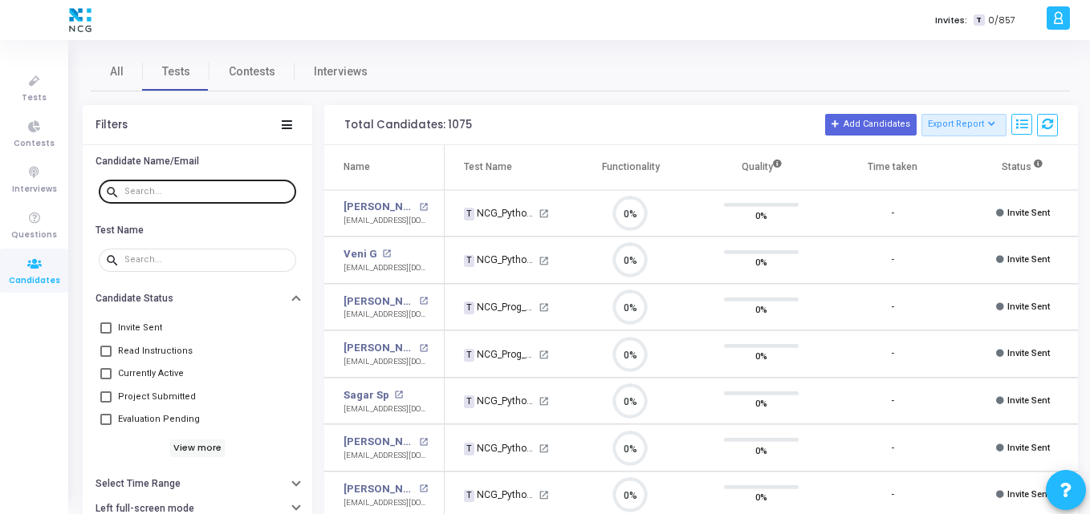
scroll to position [34, 41]
click at [169, 199] on div at bounding box center [206, 191] width 165 height 26
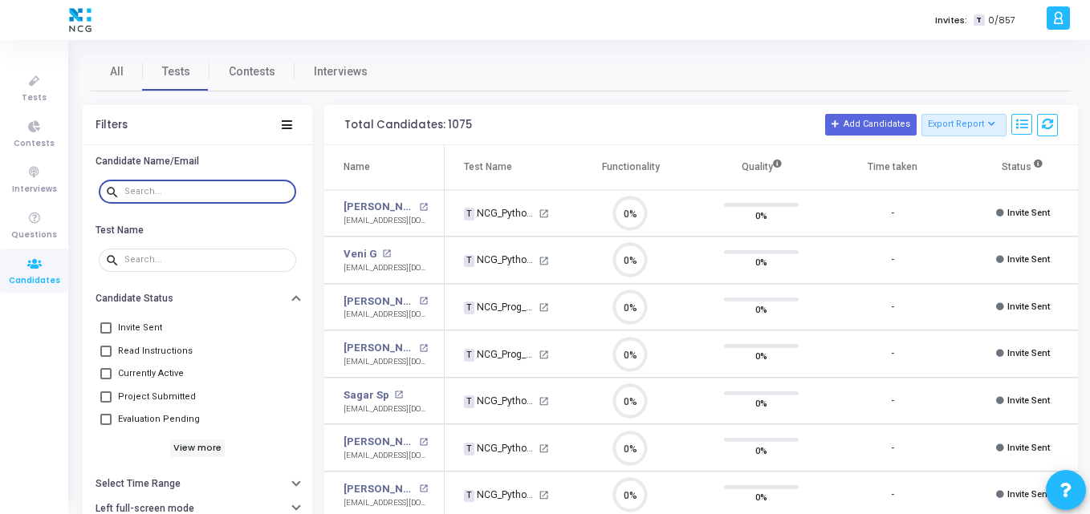
paste input "[EMAIL_ADDRESS][DOMAIN_NAME]"
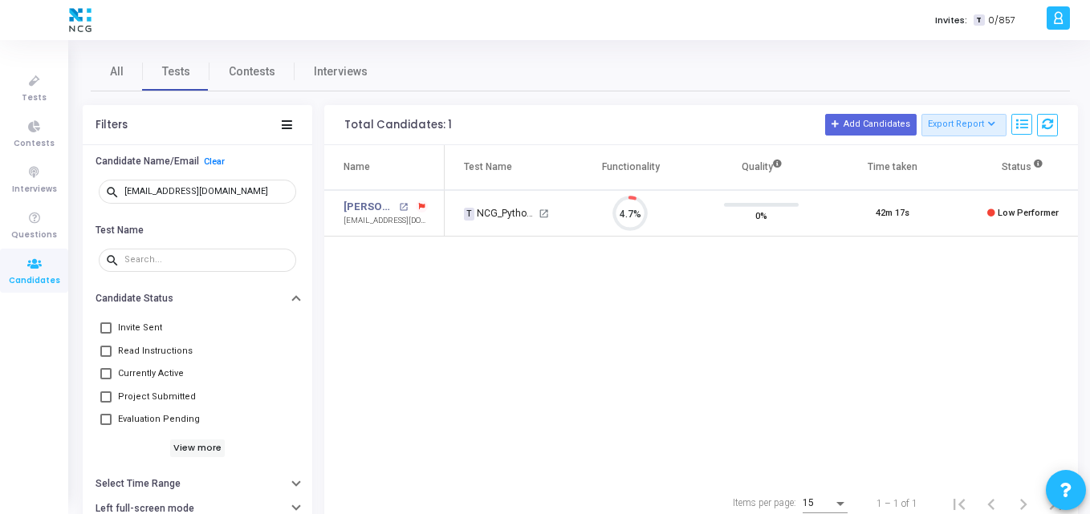
click at [571, 274] on div "Name Test Name Functionality Quality Time taken Status Actions [PERSON_NAME] op…" at bounding box center [701, 313] width 754 height 336
click at [494, 295] on div "Name Test Name Functionality Quality Time taken Status Actions [PERSON_NAME] op…" at bounding box center [701, 313] width 754 height 336
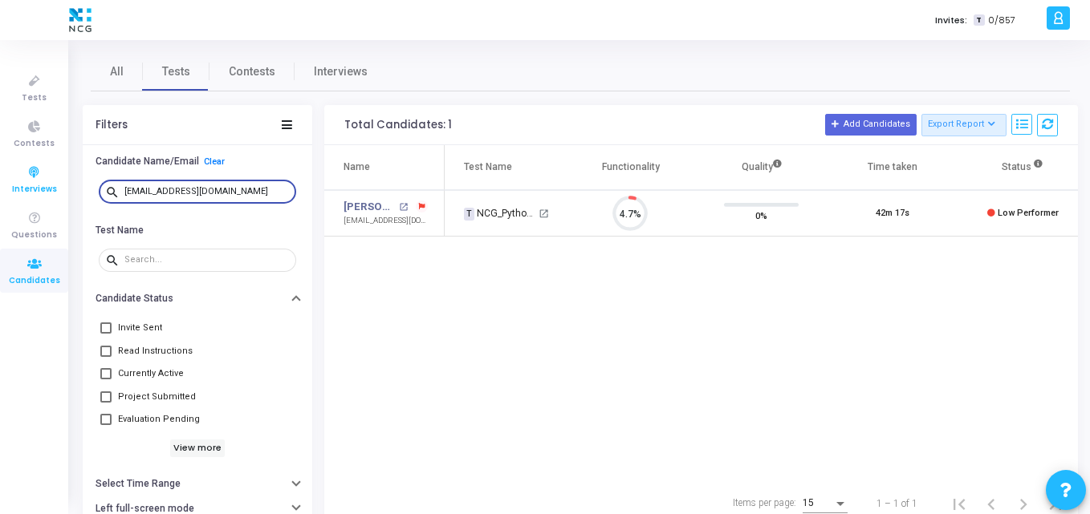
drag, startPoint x: 233, startPoint y: 189, endPoint x: 0, endPoint y: 183, distance: 232.8
click at [0, 183] on div "Tests Contests Interviews Questions Candidates Invites: T 0/857 K Kajal Setting…" at bounding box center [545, 257] width 1090 height 514
paste input "mg.bala925"
drag, startPoint x: 238, startPoint y: 190, endPoint x: 0, endPoint y: 185, distance: 237.6
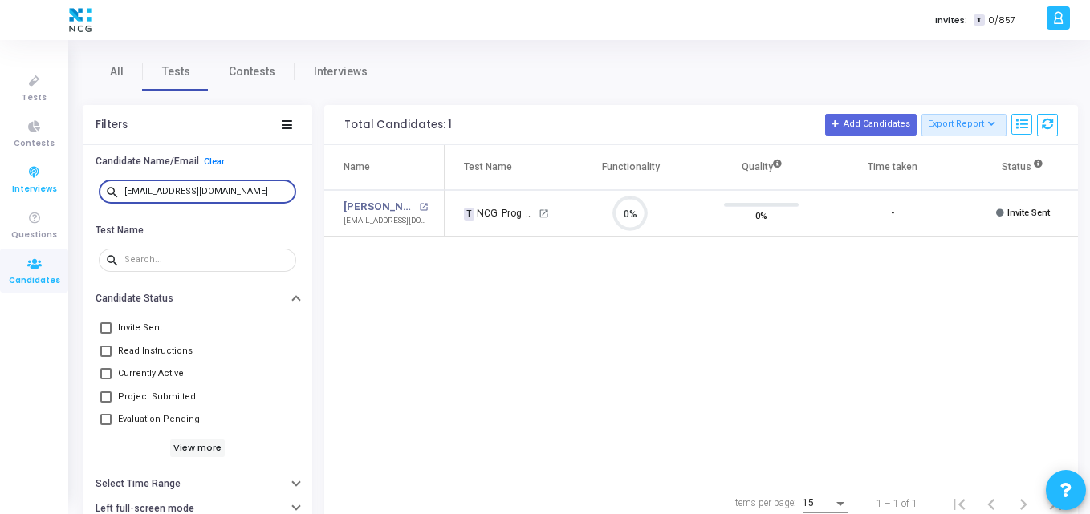
click at [0, 185] on div "Tests Contests Interviews Questions Candidates Invites: T 0/857 K Kajal Setting…" at bounding box center [545, 257] width 1090 height 514
paste input "praviiinsingh"
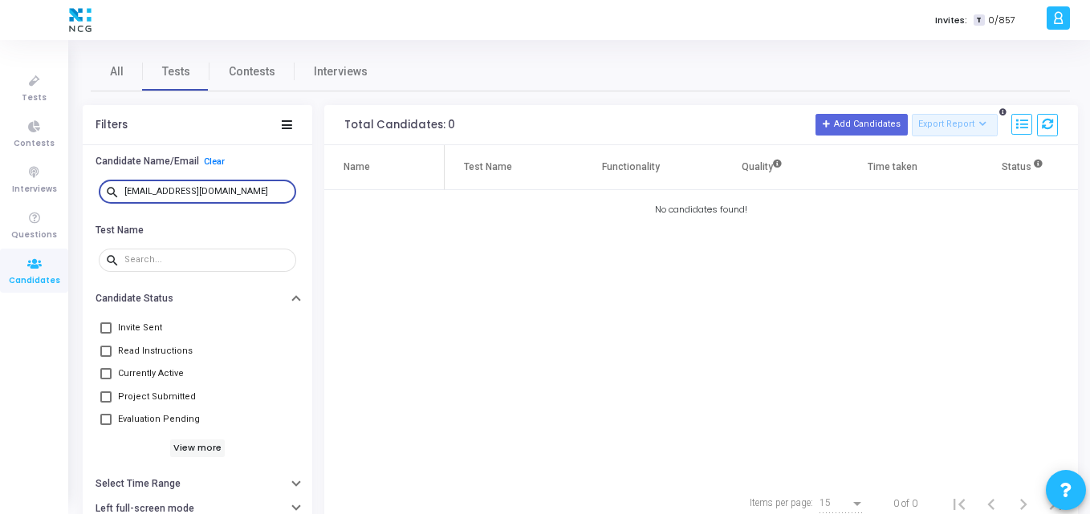
type input "[EMAIL_ADDRESS][DOMAIN_NAME]"
